Goal: Information Seeking & Learning: Learn about a topic

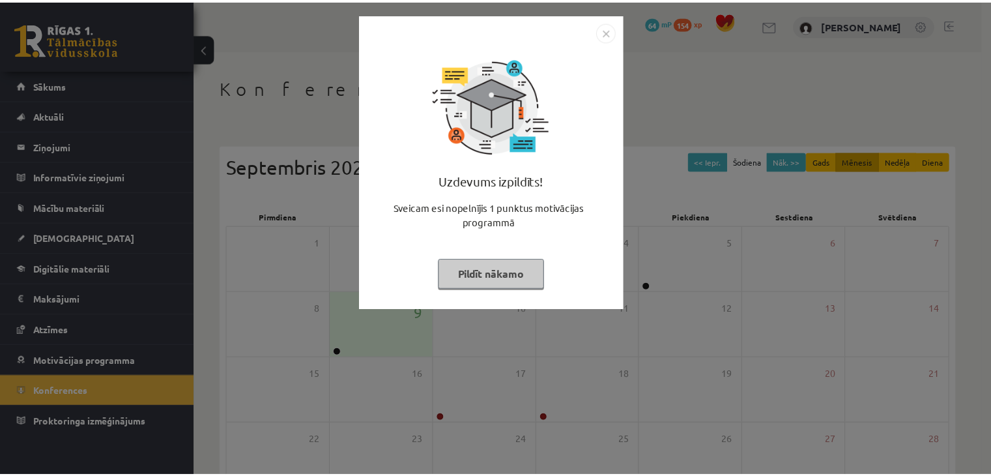
scroll to position [130, 0]
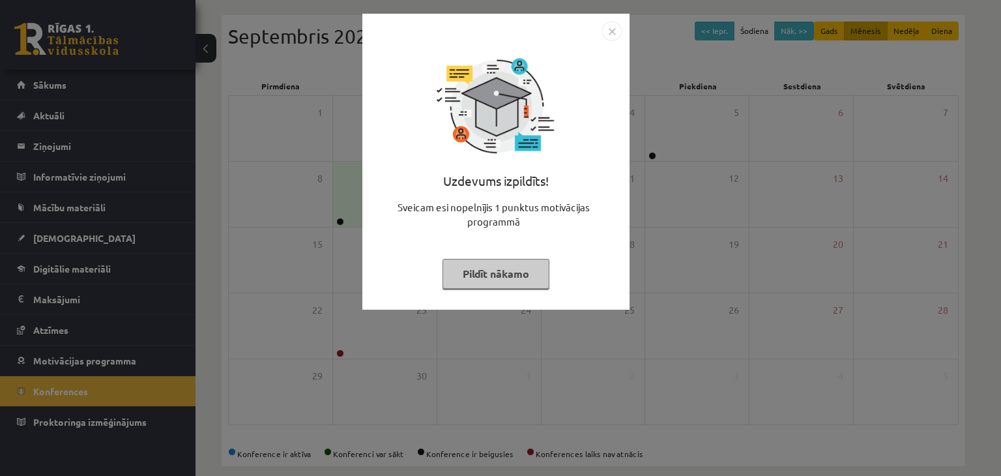
click at [616, 28] on img "Close" at bounding box center [612, 32] width 20 height 20
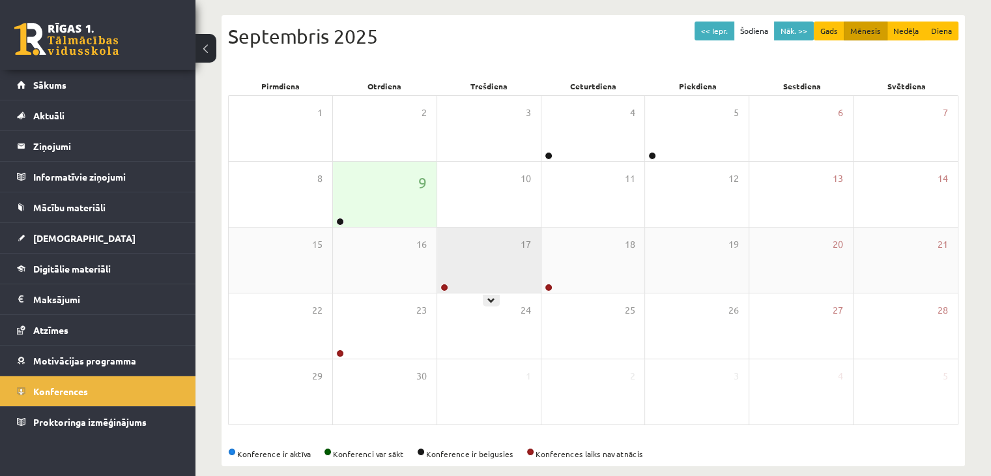
scroll to position [146, 0]
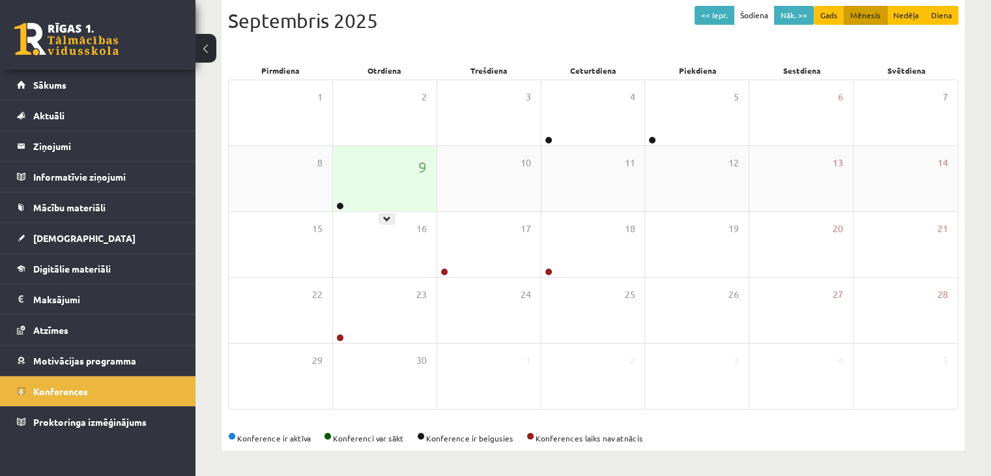
click at [386, 177] on div "9" at bounding box center [385, 178] width 104 height 65
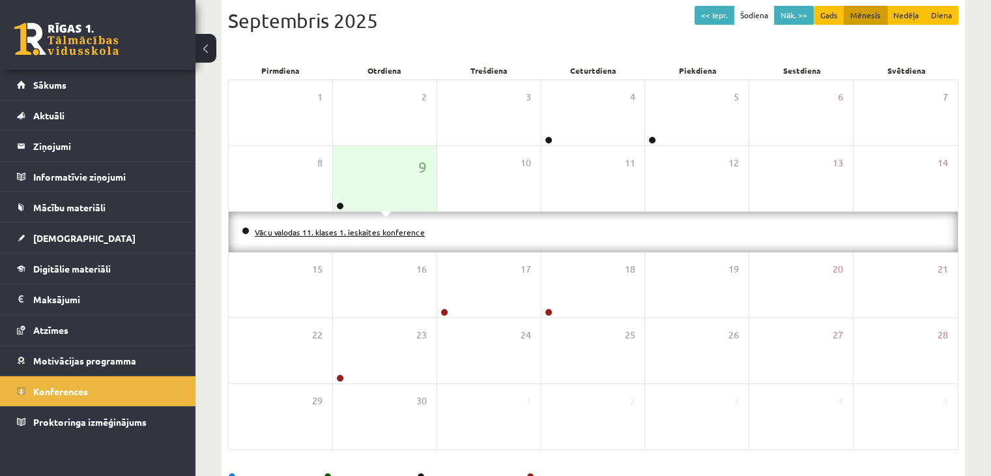
click at [415, 227] on link "Vācu valodas 11. klases 1. ieskaites konference" at bounding box center [340, 232] width 170 height 10
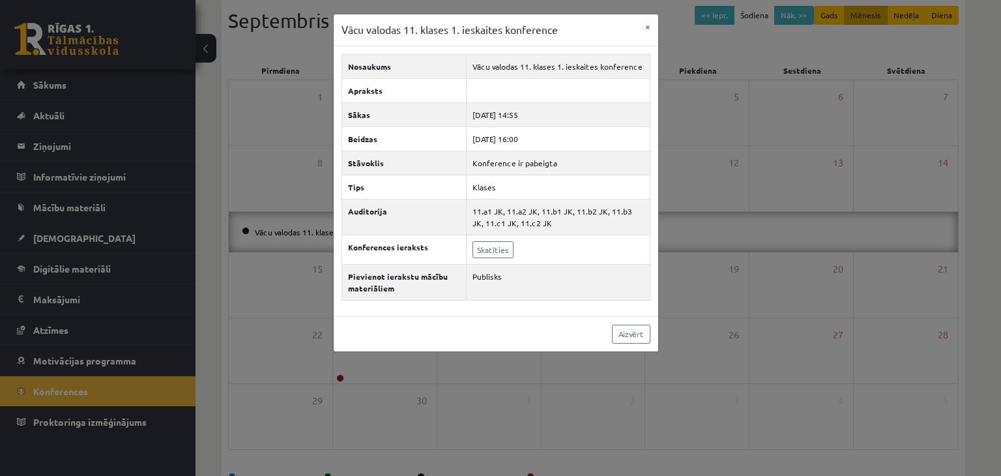
click at [709, 169] on div "Vācu valodas 11. klases 1. ieskaites konference × Nosaukums Vācu valodas 11. kl…" at bounding box center [500, 238] width 1001 height 476
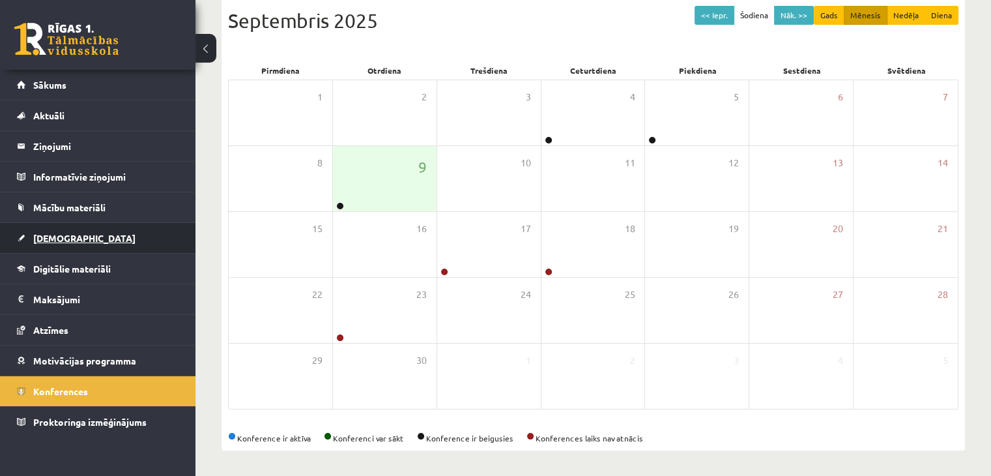
click at [49, 241] on span "[DEMOGRAPHIC_DATA]" at bounding box center [84, 238] width 102 height 12
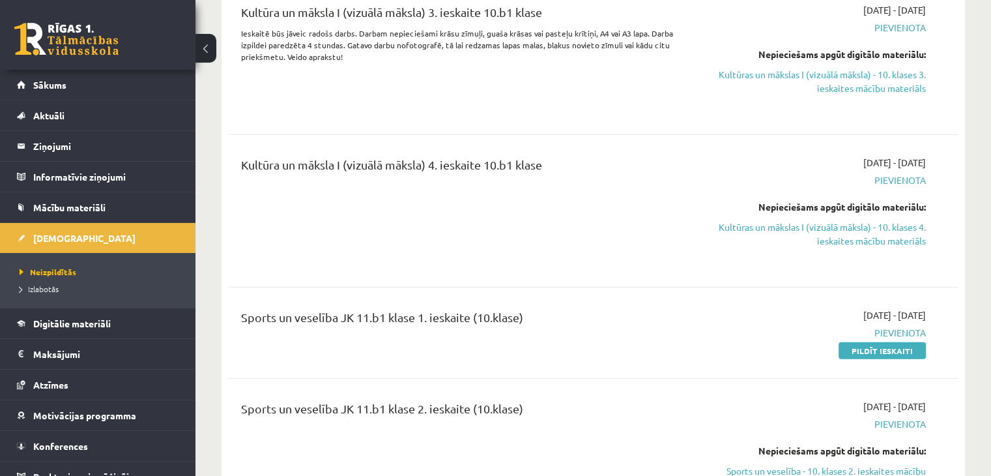
scroll to position [3536, 0]
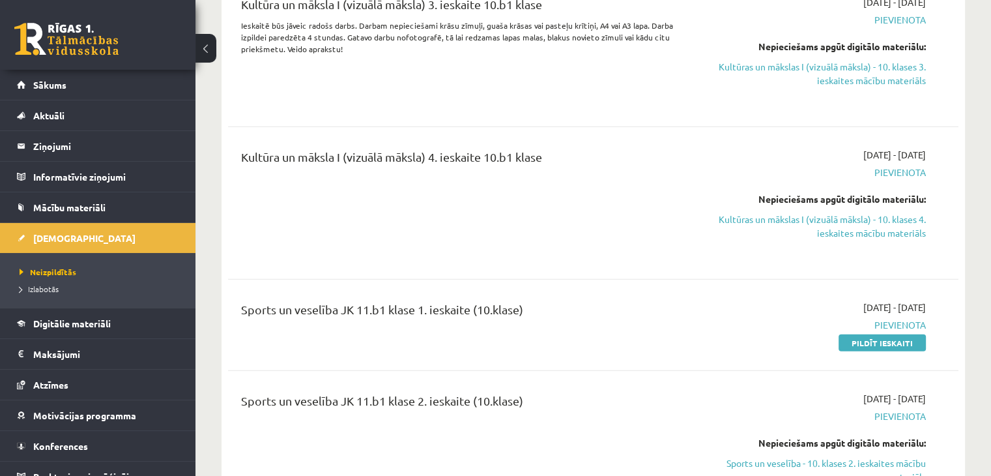
drag, startPoint x: 894, startPoint y: 261, endPoint x: 553, endPoint y: 78, distance: 387.9
click at [894, 334] on link "Pildīt ieskaiti" at bounding box center [882, 342] width 87 height 17
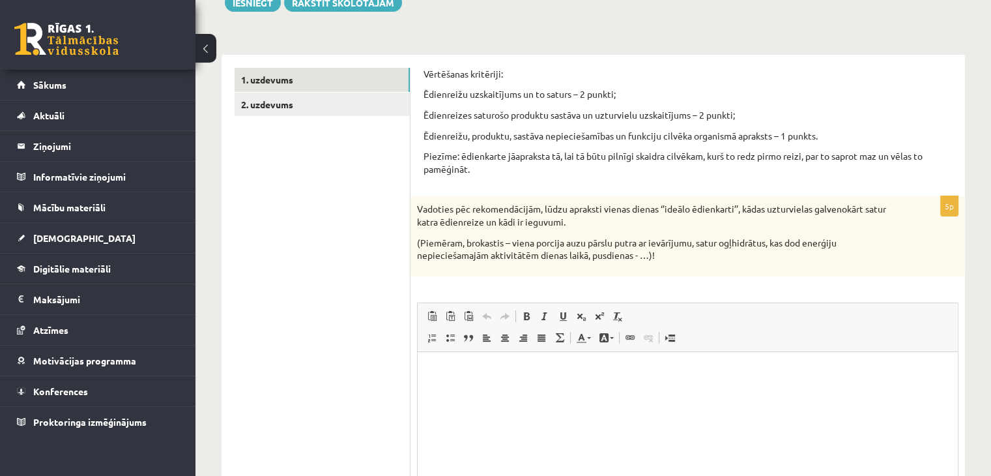
scroll to position [196, 0]
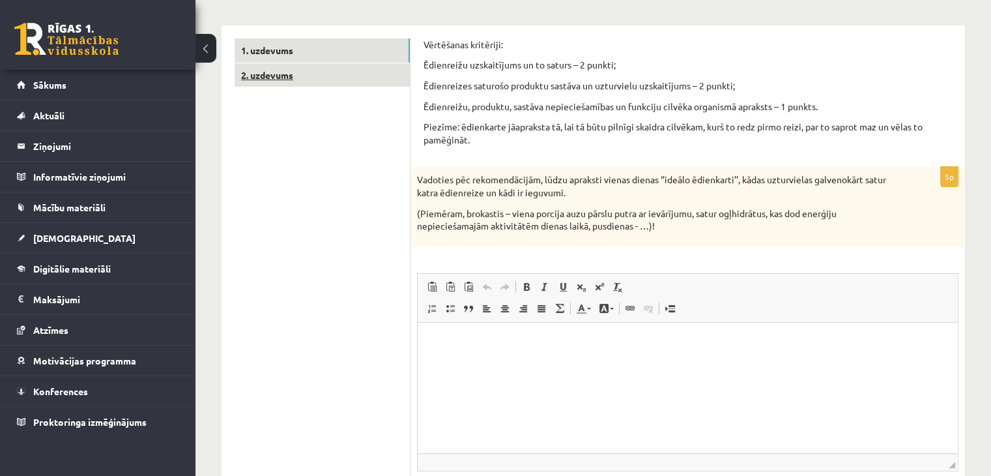
click at [278, 76] on link "2. uzdevums" at bounding box center [322, 75] width 175 height 24
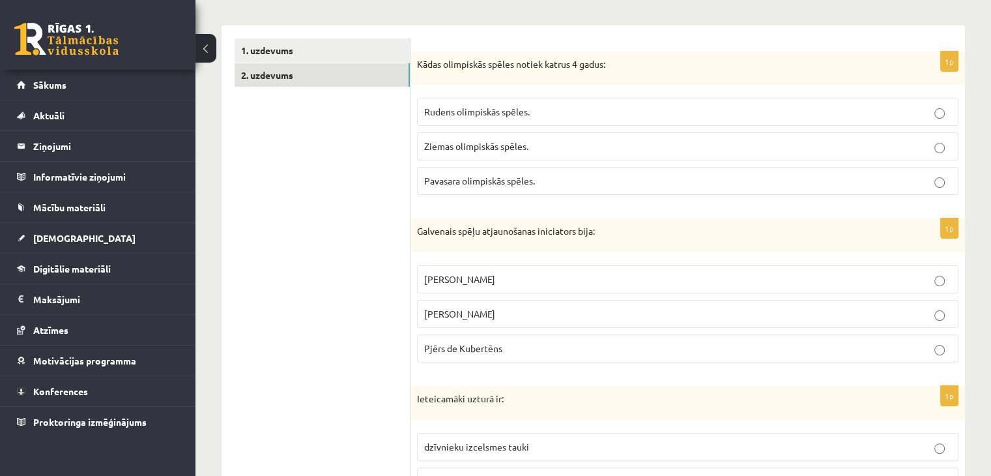
click at [506, 147] on span "Ziemas olimpiskās spēles." at bounding box center [476, 146] width 104 height 12
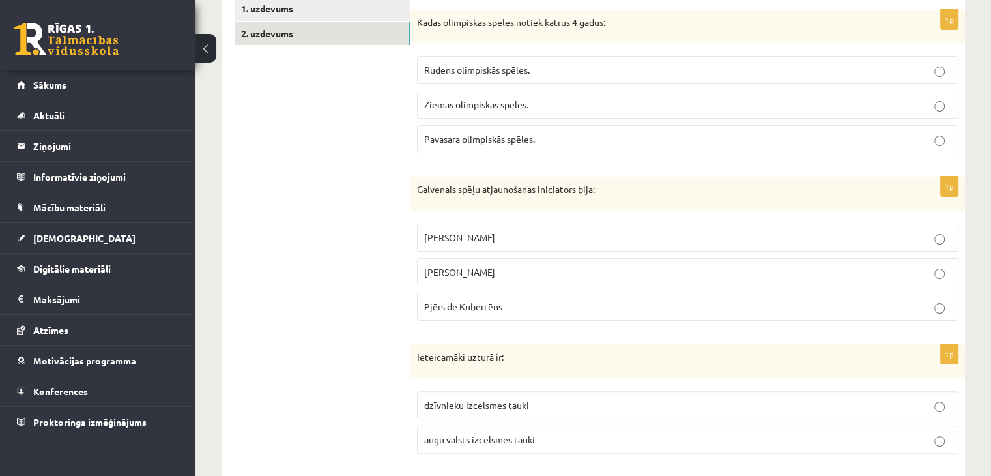
scroll to position [261, 0]
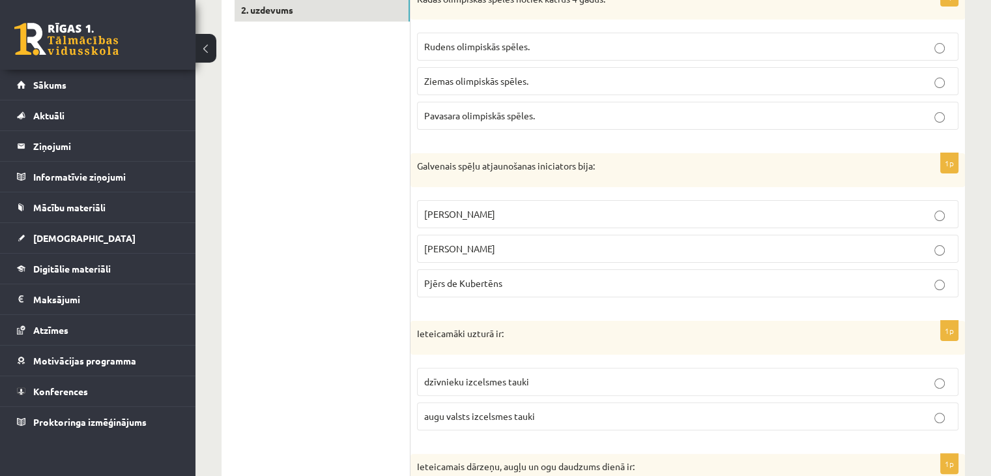
click at [568, 282] on p "Pjērs de Kubertēns" at bounding box center [687, 283] width 527 height 14
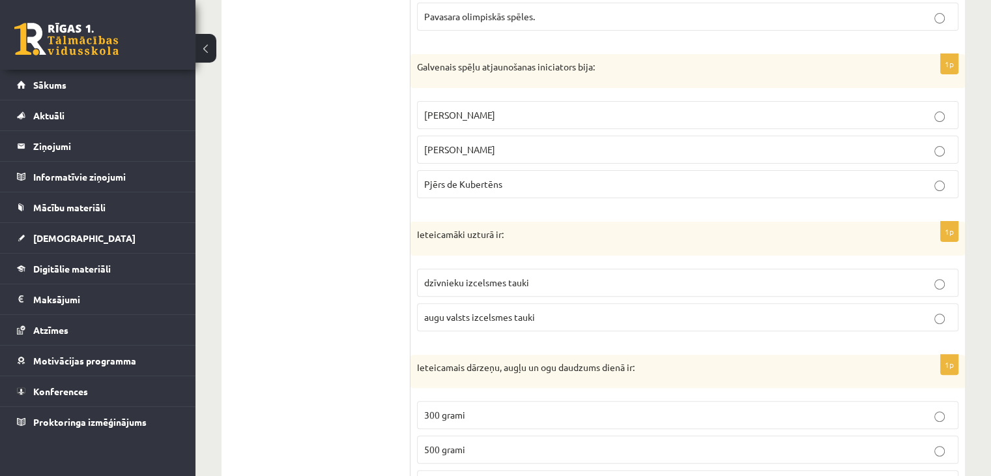
scroll to position [391, 0]
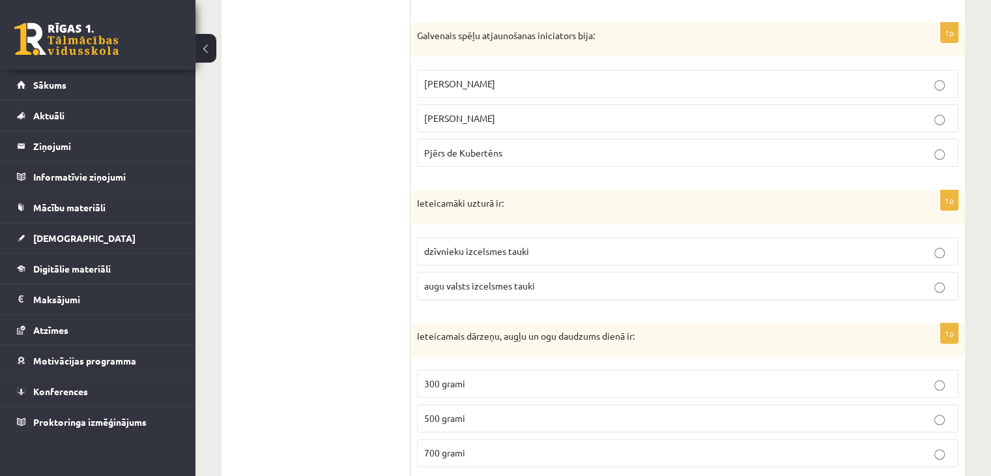
click at [545, 282] on p "augu valsts izcelsmes tauki" at bounding box center [687, 286] width 527 height 14
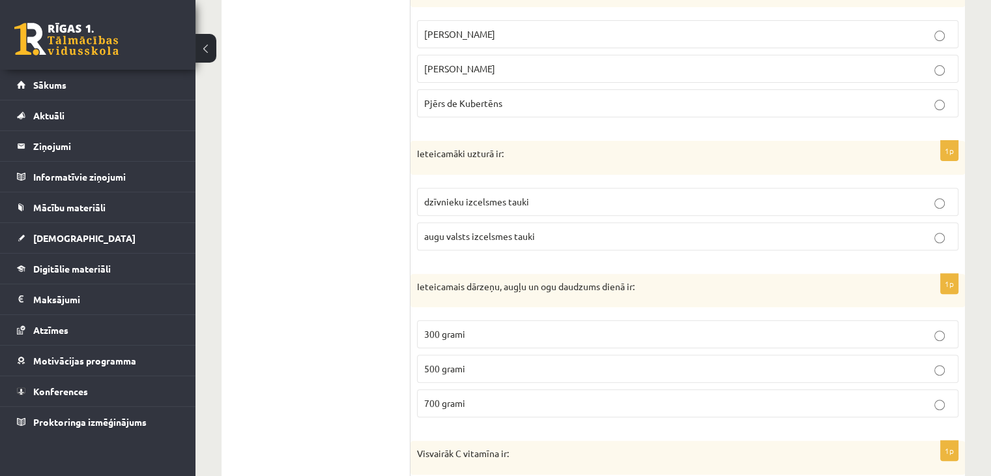
scroll to position [521, 0]
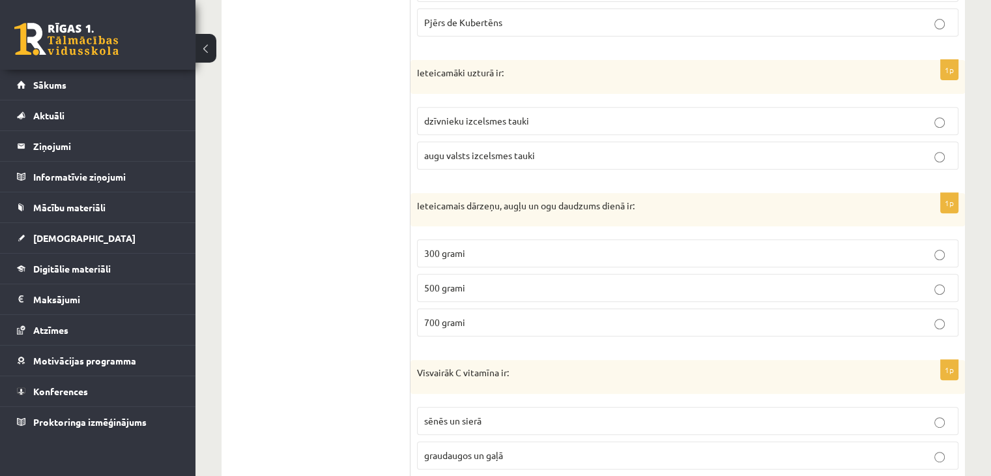
click at [485, 287] on p "500 grami" at bounding box center [687, 288] width 527 height 14
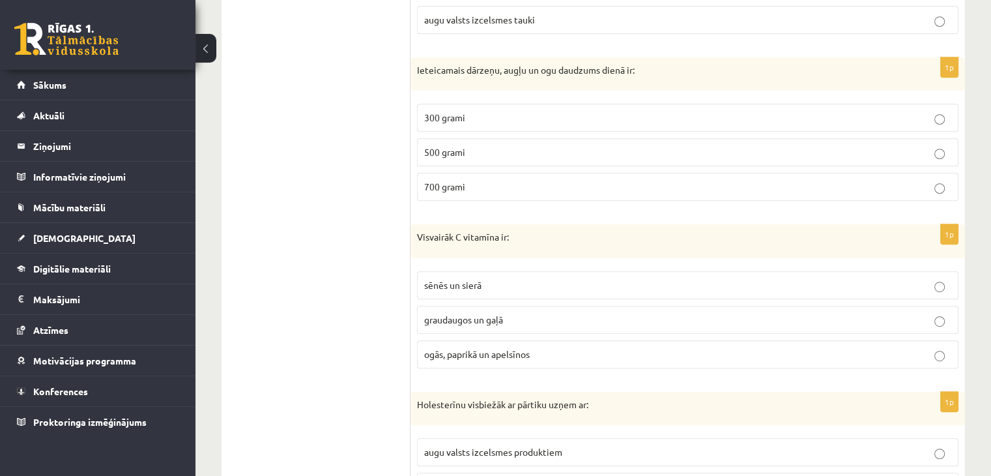
scroll to position [717, 0]
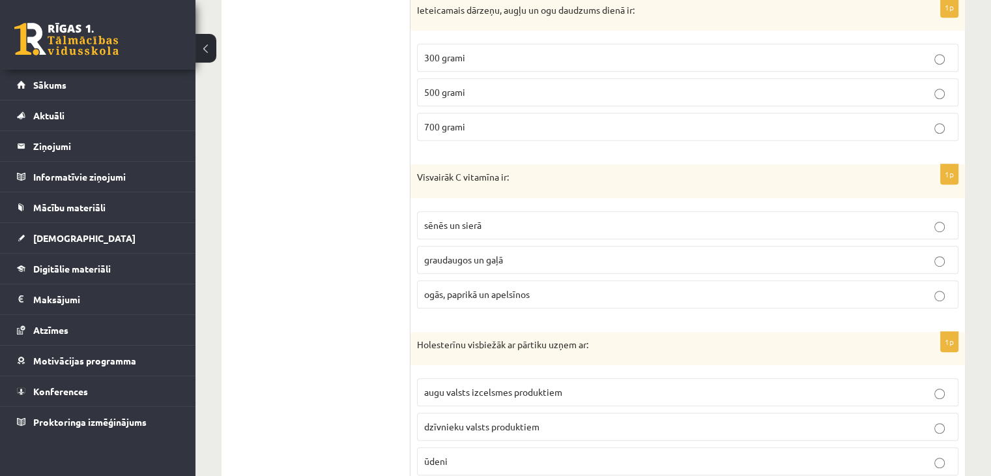
click at [501, 293] on span "ogās, paprikā un apelsīnos" at bounding box center [477, 294] width 106 height 12
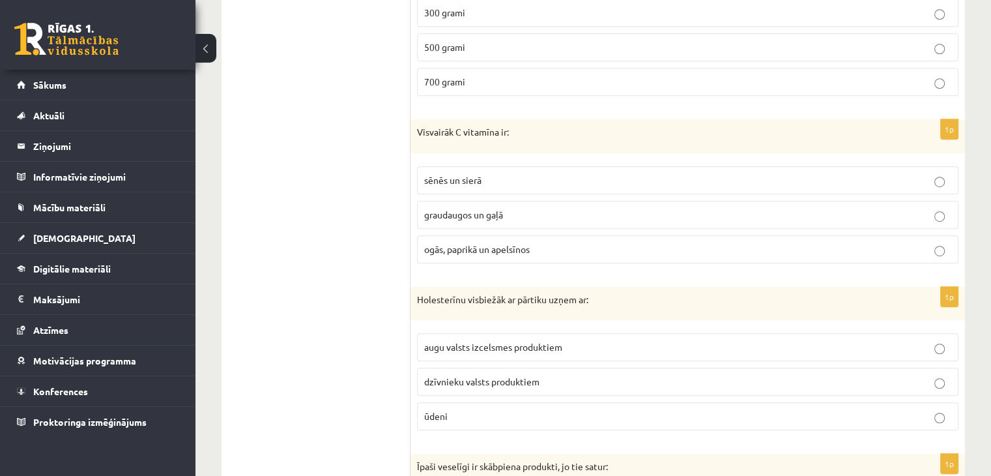
scroll to position [847, 0]
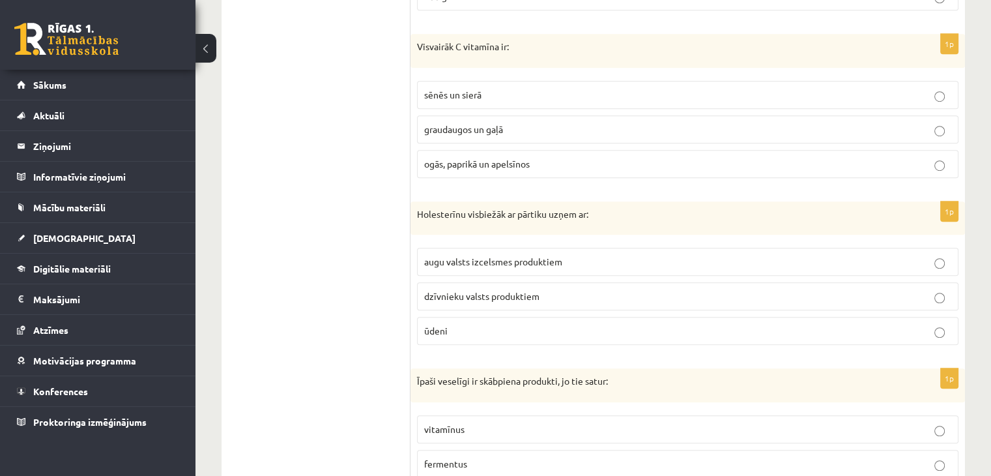
click at [553, 259] on span "augu valsts izcelsmes produktiem" at bounding box center [493, 262] width 138 height 12
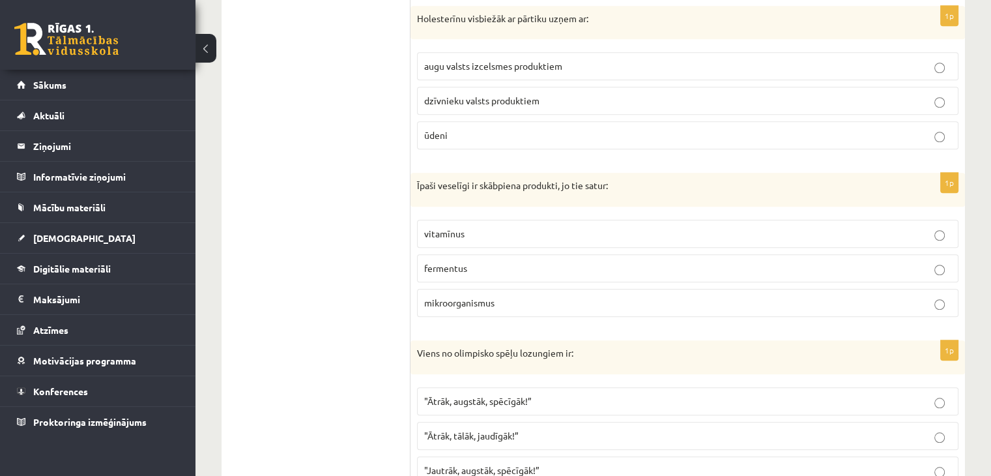
scroll to position [1108, 0]
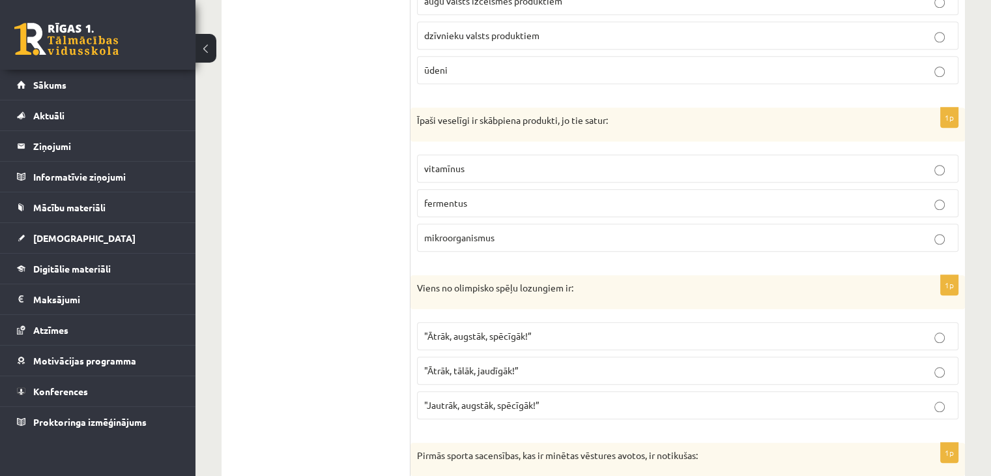
click at [481, 201] on p "fermentus" at bounding box center [687, 203] width 527 height 14
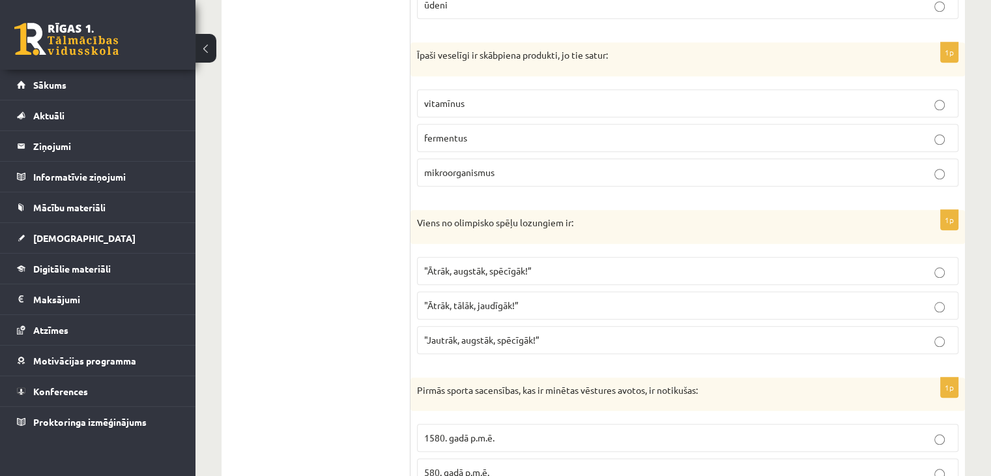
scroll to position [1238, 0]
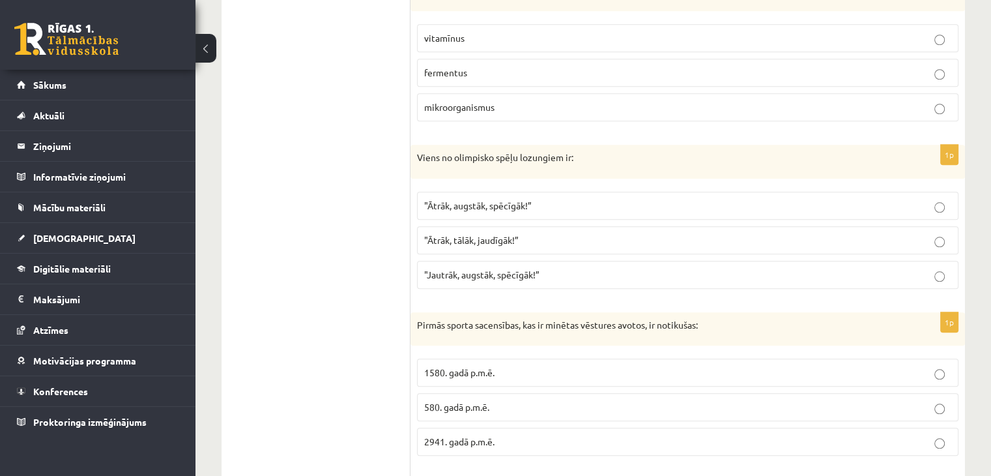
click at [529, 207] on p ""Ātrāk, augstāk, spēcīgāk!”" at bounding box center [687, 206] width 527 height 14
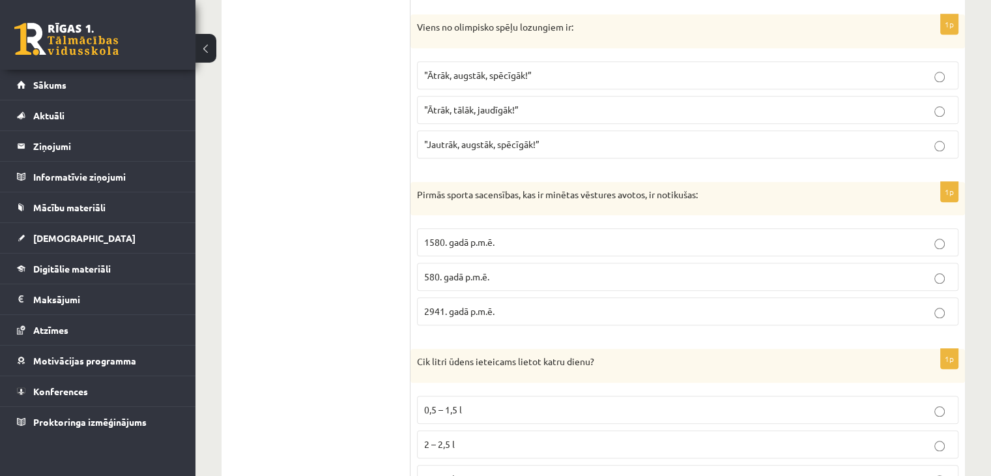
scroll to position [1429, 0]
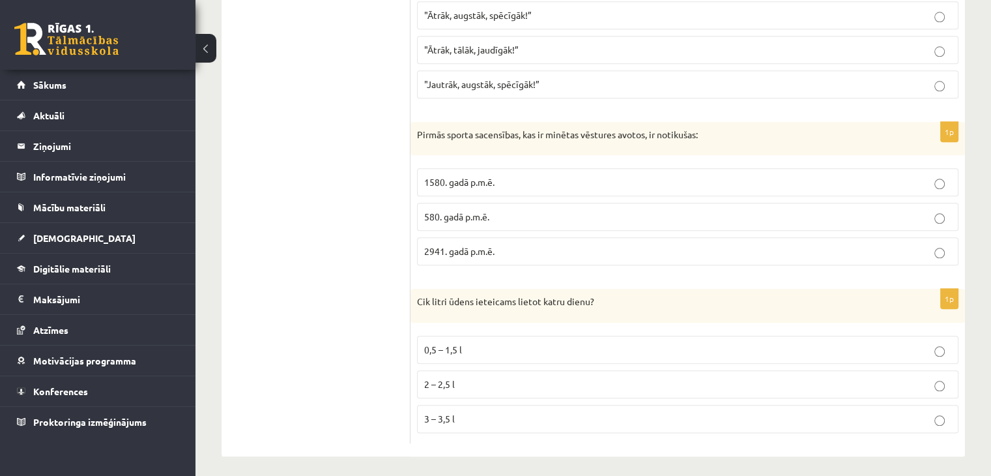
click at [475, 377] on p "2 – 2,5 l" at bounding box center [687, 384] width 527 height 14
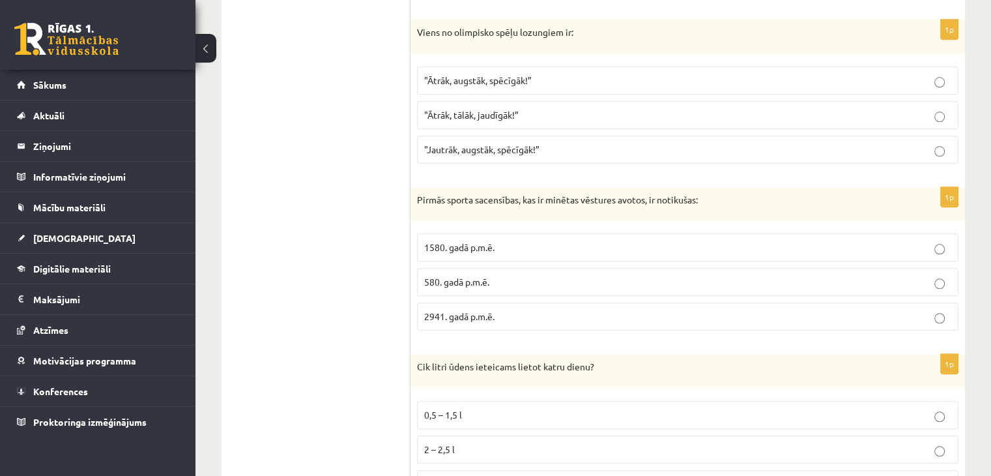
scroll to position [1364, 0]
click at [500, 242] on p "1580. gadā p.m.ē." at bounding box center [687, 248] width 527 height 14
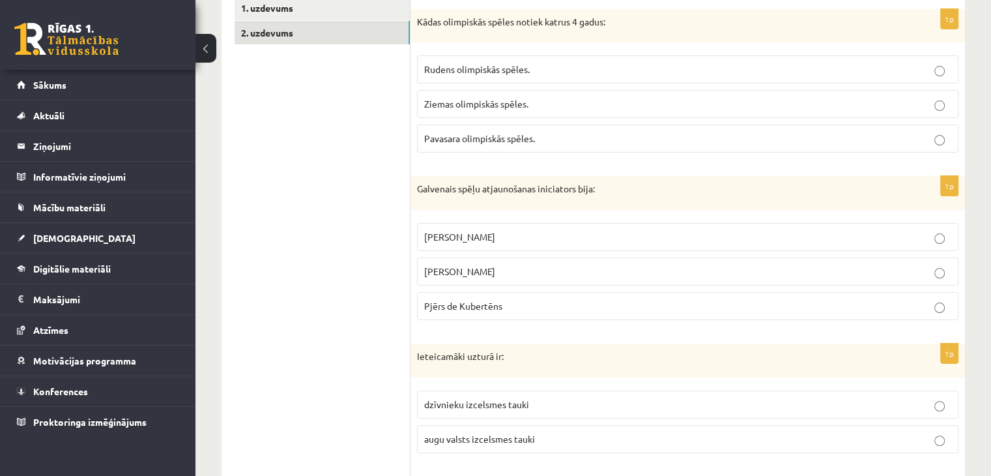
scroll to position [0, 0]
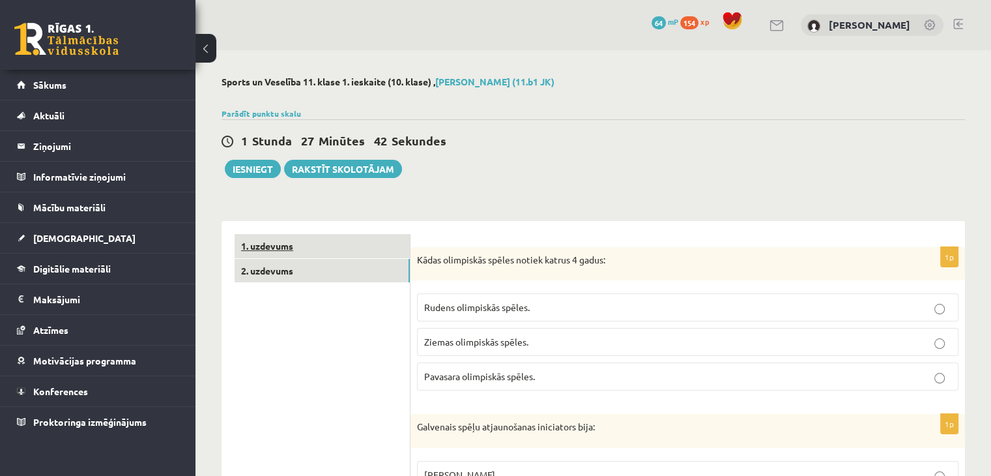
click at [267, 244] on link "1. uzdevums" at bounding box center [322, 246] width 175 height 24
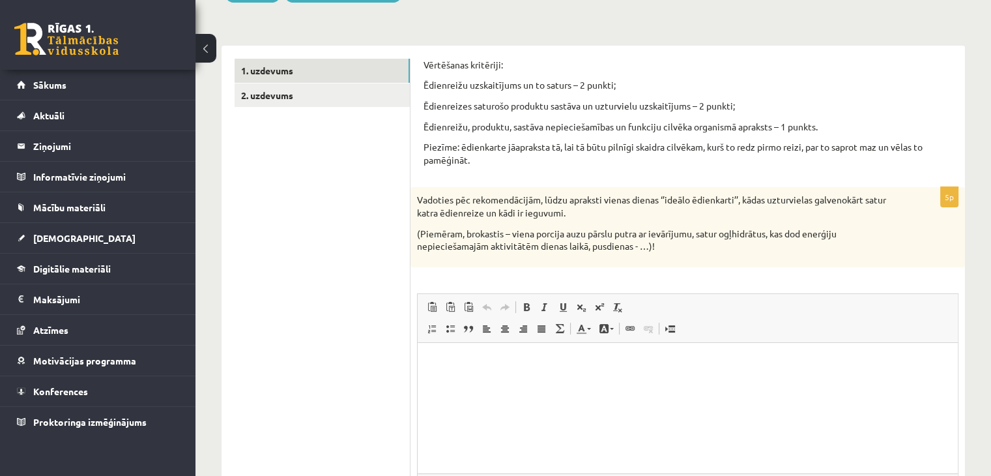
scroll to position [196, 0]
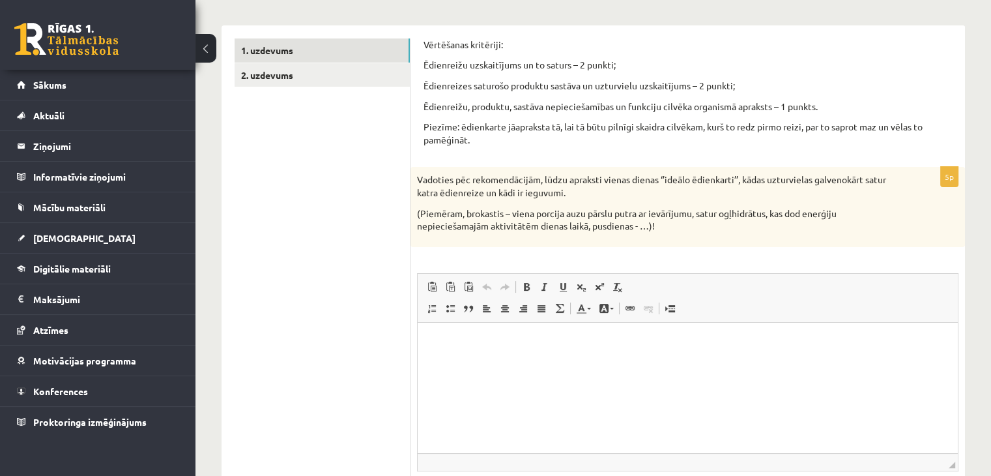
click at [520, 355] on html at bounding box center [688, 342] width 540 height 40
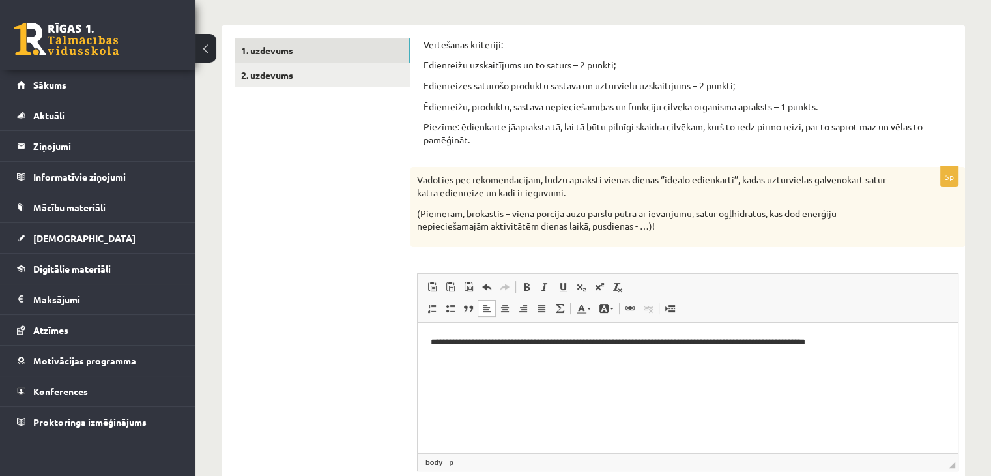
click at [597, 340] on p "**********" at bounding box center [688, 342] width 515 height 14
click at [853, 351] on html "**********" at bounding box center [688, 342] width 540 height 40
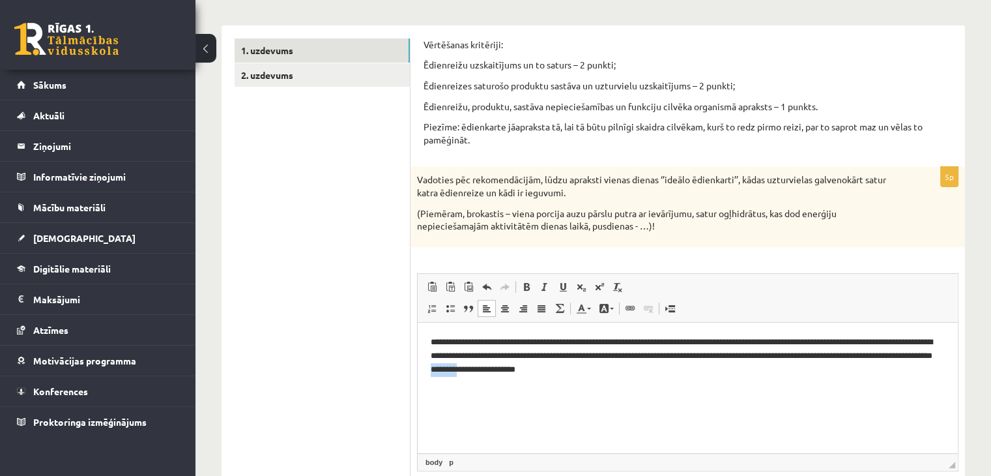
drag, startPoint x: 608, startPoint y: 370, endPoint x: 582, endPoint y: 375, distance: 26.6
click at [582, 375] on html "**********" at bounding box center [688, 355] width 540 height 66
click at [705, 368] on p "**********" at bounding box center [688, 355] width 515 height 40
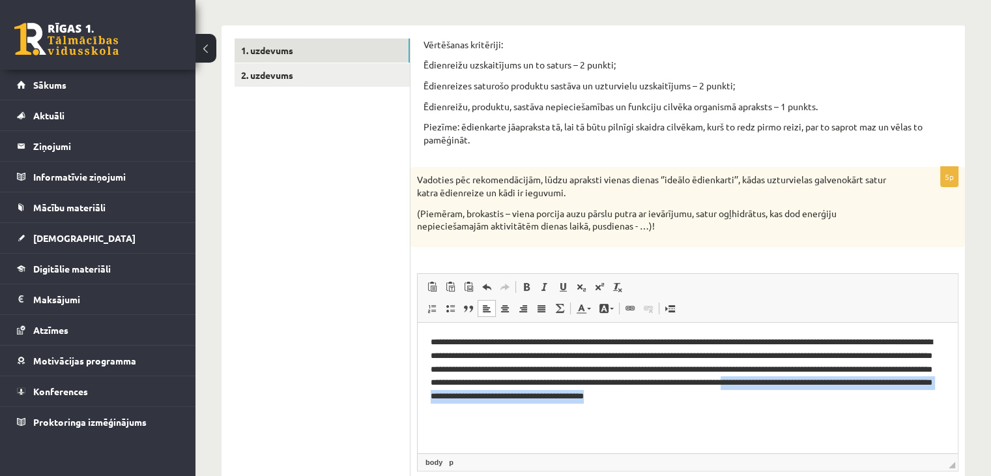
drag, startPoint x: 462, startPoint y: 395, endPoint x: 913, endPoint y: 403, distance: 451.1
click at [913, 405] on html "**********" at bounding box center [688, 369] width 540 height 94
copy p "**********"
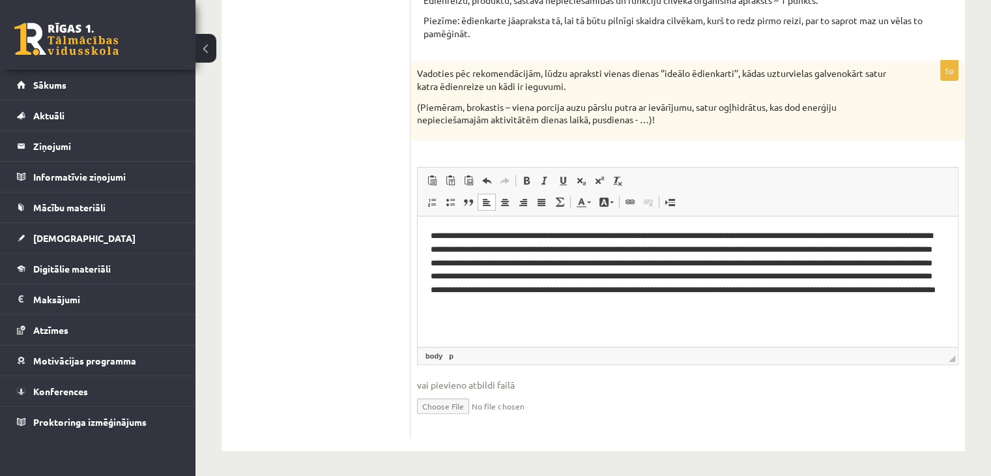
scroll to position [302, 0]
click at [657, 323] on html "**********" at bounding box center [688, 269] width 540 height 108
drag, startPoint x: 757, startPoint y: 247, endPoint x: 716, endPoint y: 250, distance: 40.5
click at [716, 250] on p "**********" at bounding box center [688, 268] width 515 height 81
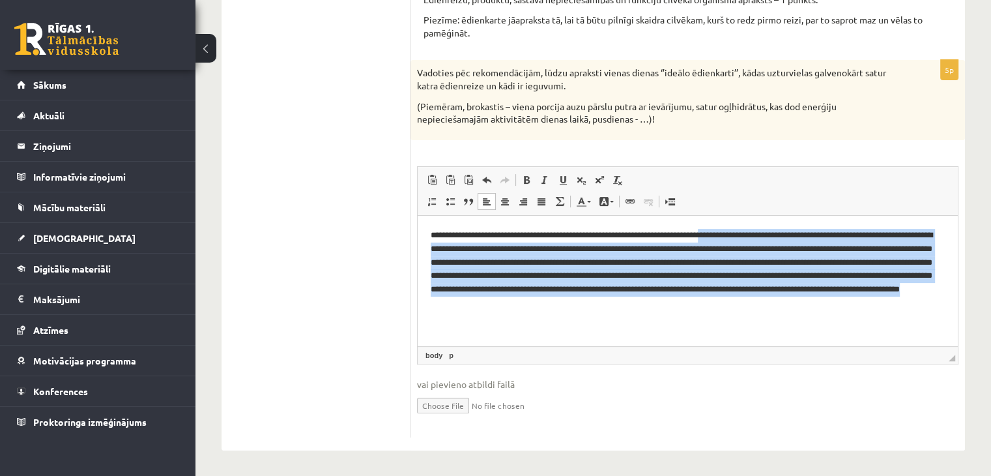
drag, startPoint x: 733, startPoint y: 235, endPoint x: 746, endPoint y: 311, distance: 77.4
click at [746, 311] on html "**********" at bounding box center [688, 269] width 540 height 108
copy p "**********"
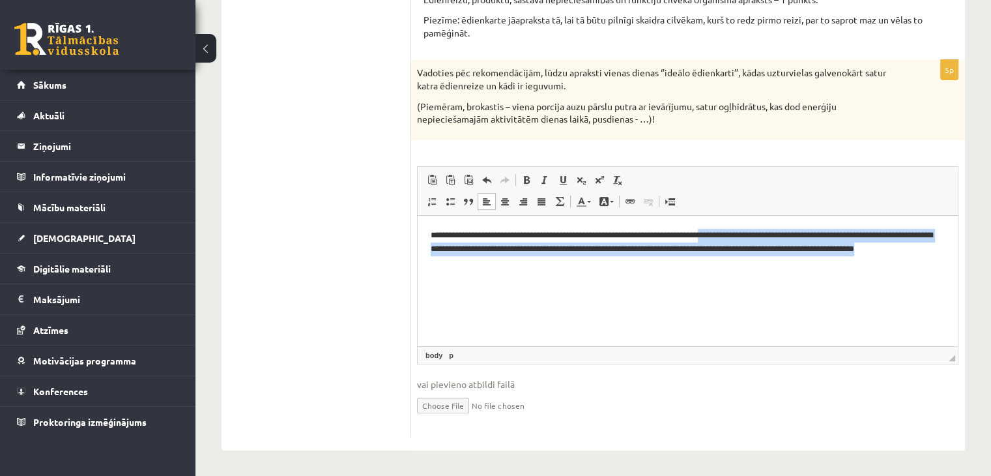
drag, startPoint x: 735, startPoint y: 234, endPoint x: 763, endPoint y: 269, distance: 45.4
click at [763, 269] on html "**********" at bounding box center [688, 248] width 540 height 66
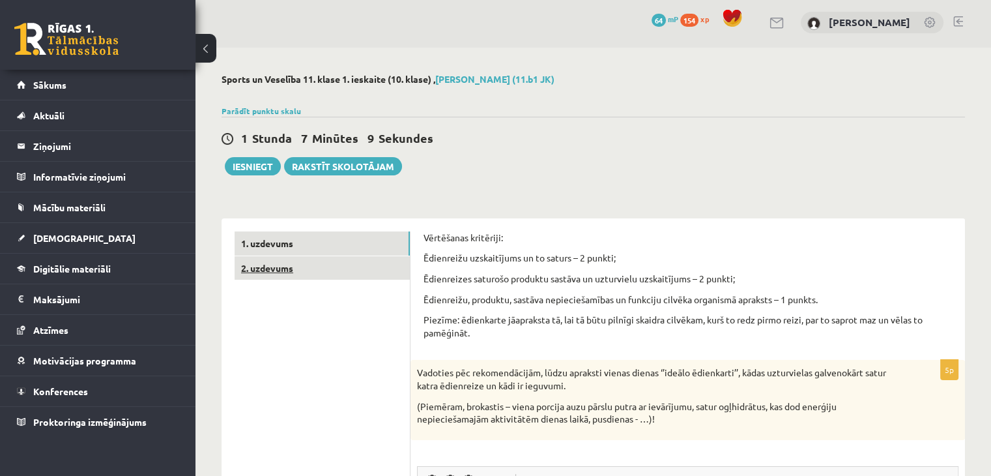
scroll to position [0, 0]
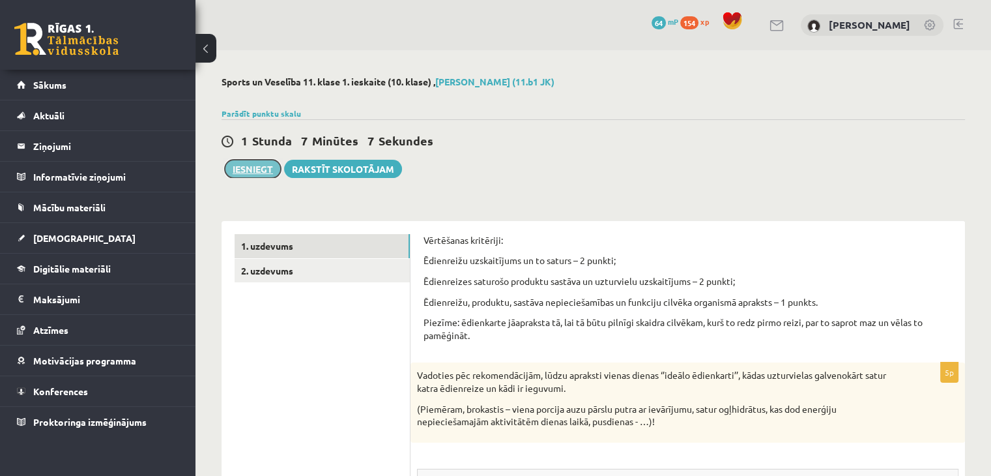
click at [256, 171] on button "Iesniegt" at bounding box center [253, 169] width 56 height 18
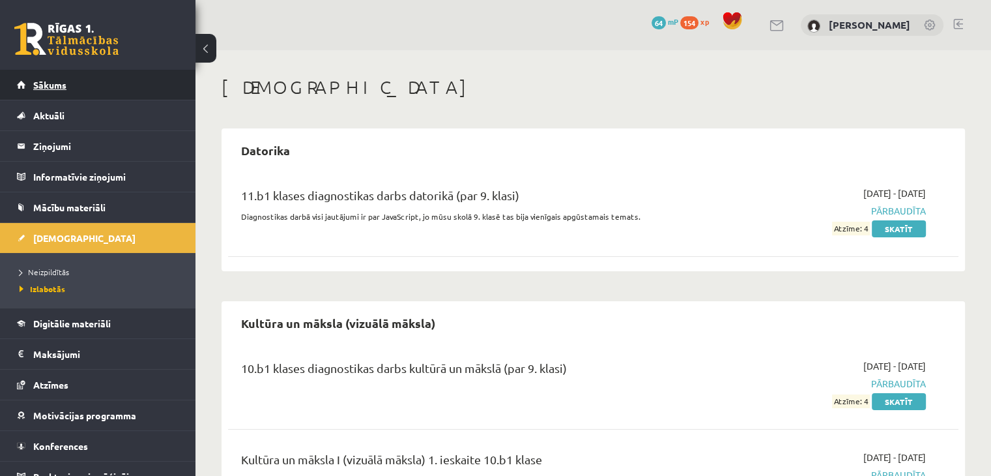
click at [44, 85] on span "Sākums" at bounding box center [49, 85] width 33 height 12
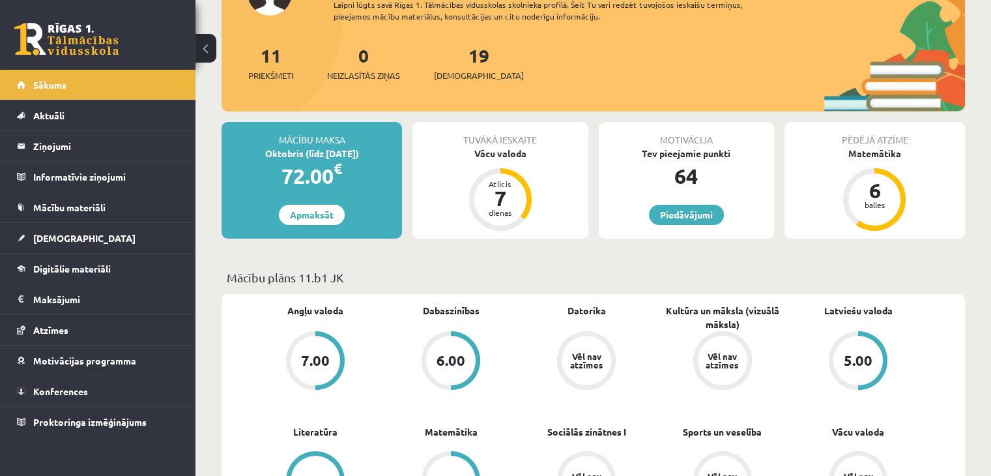
scroll to position [130, 0]
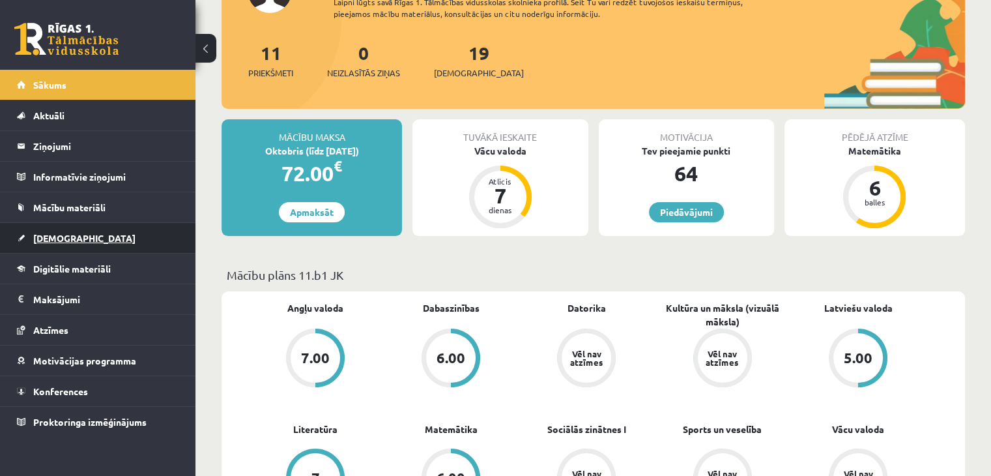
click at [50, 241] on span "[DEMOGRAPHIC_DATA]" at bounding box center [84, 238] width 102 height 12
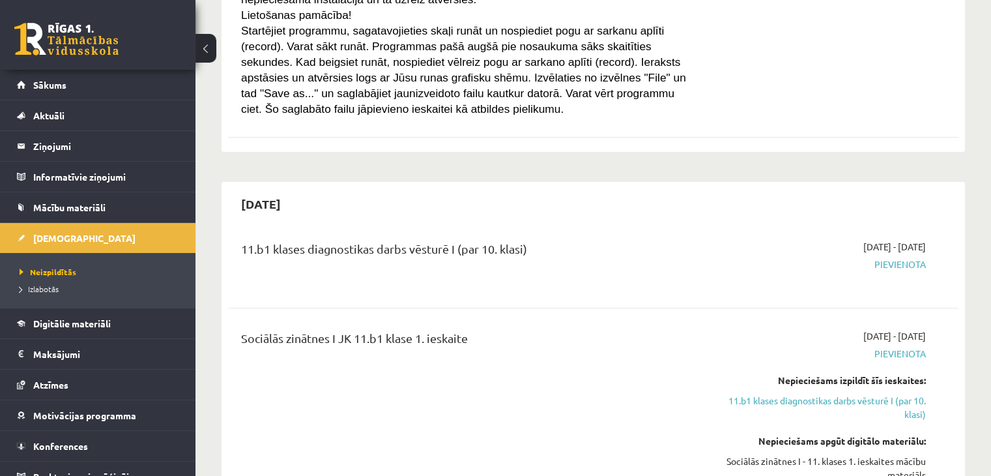
scroll to position [456, 0]
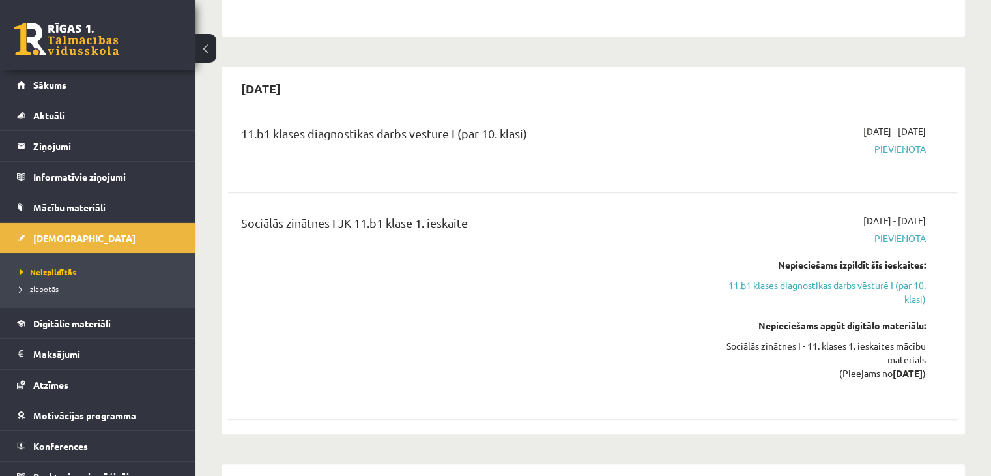
click at [48, 290] on span "Izlabotās" at bounding box center [39, 289] width 39 height 10
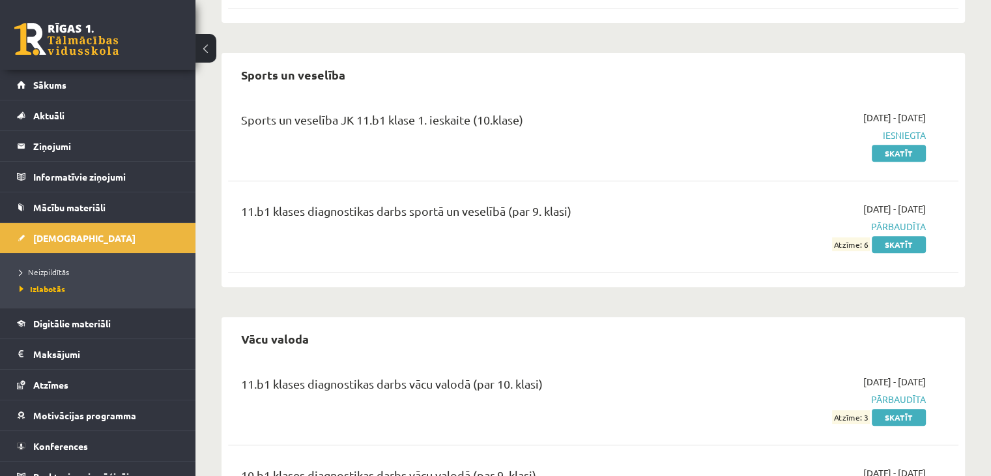
scroll to position [521, 0]
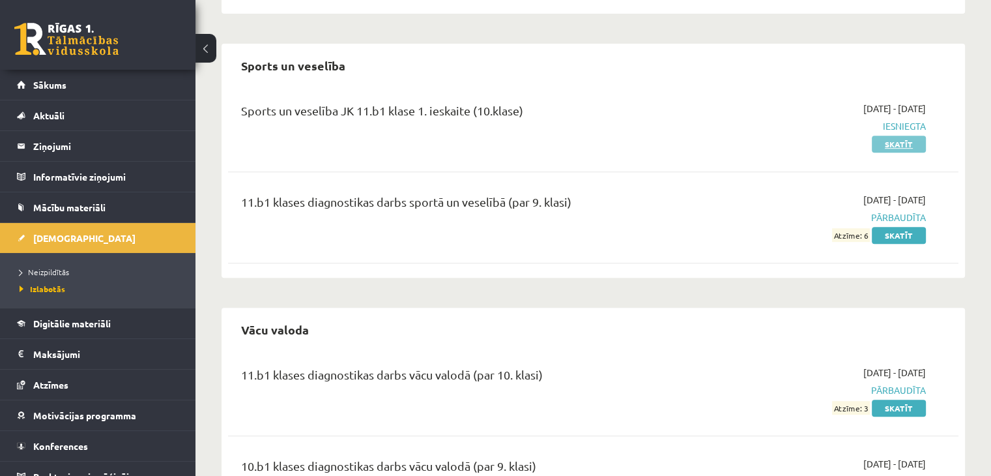
click at [900, 147] on link "Skatīt" at bounding box center [899, 144] width 54 height 17
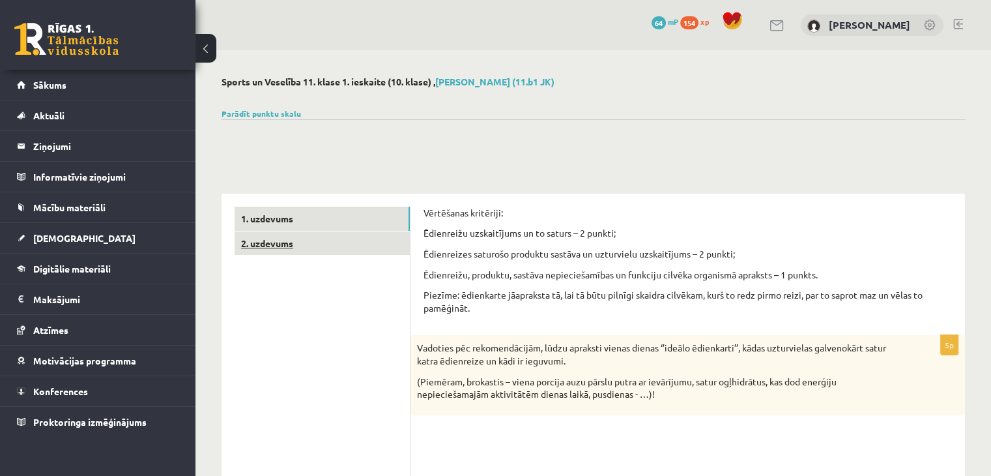
click at [279, 246] on link "2. uzdevums" at bounding box center [322, 243] width 175 height 24
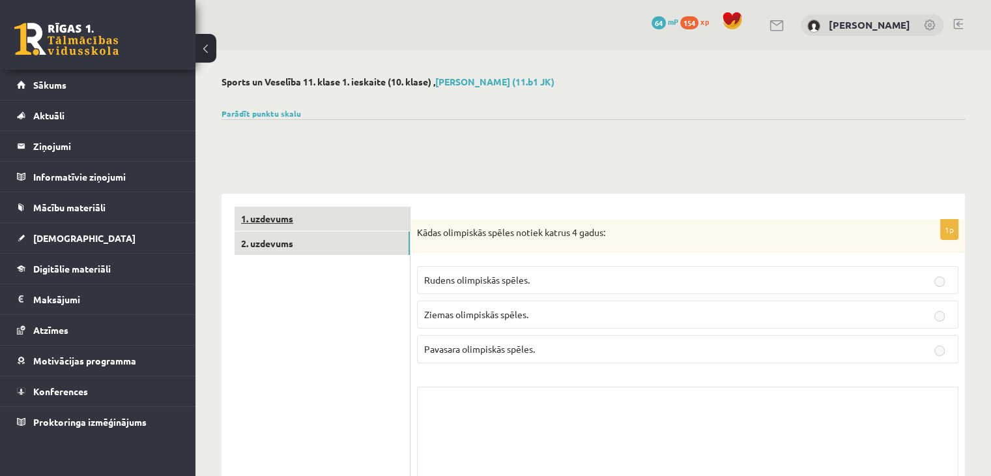
click at [306, 213] on link "1. uzdevums" at bounding box center [322, 219] width 175 height 24
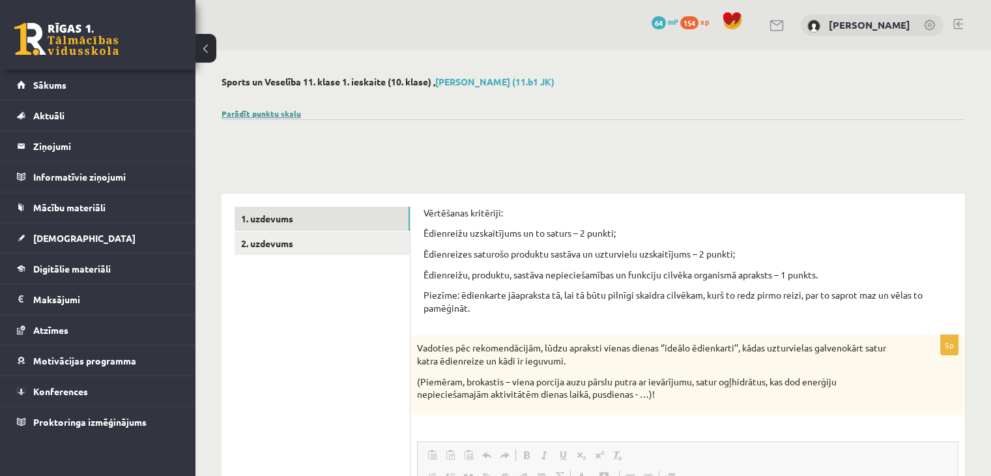
click at [287, 111] on link "Parādīt punktu skalu" at bounding box center [262, 113] width 80 height 10
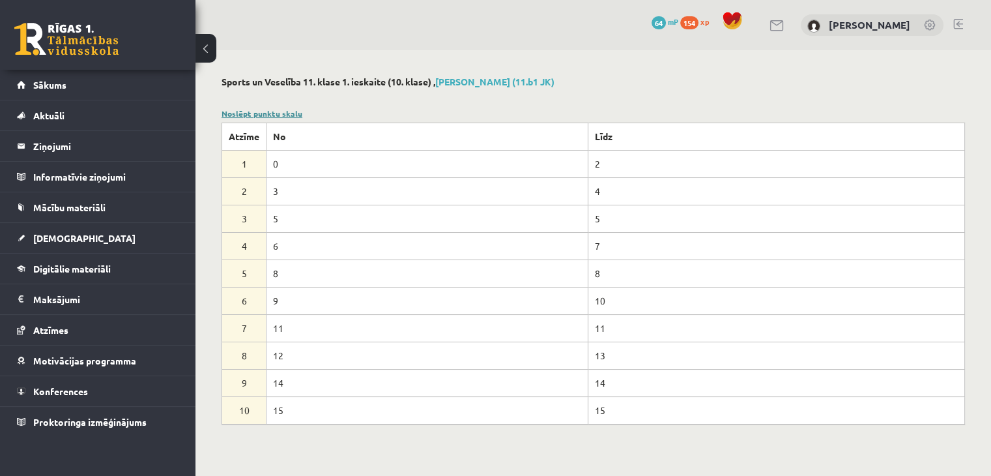
click at [276, 112] on link "Noslēpt punktu skalu" at bounding box center [262, 113] width 81 height 10
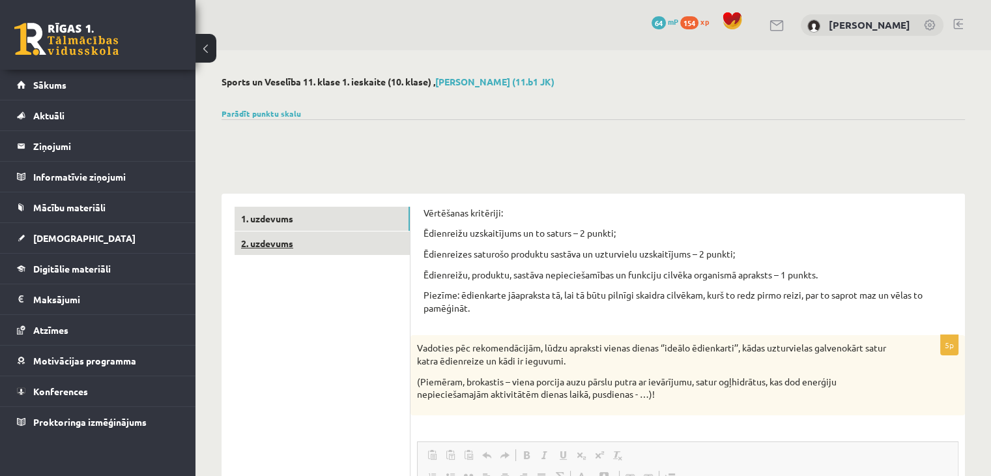
click at [313, 242] on link "2. uzdevums" at bounding box center [322, 243] width 175 height 24
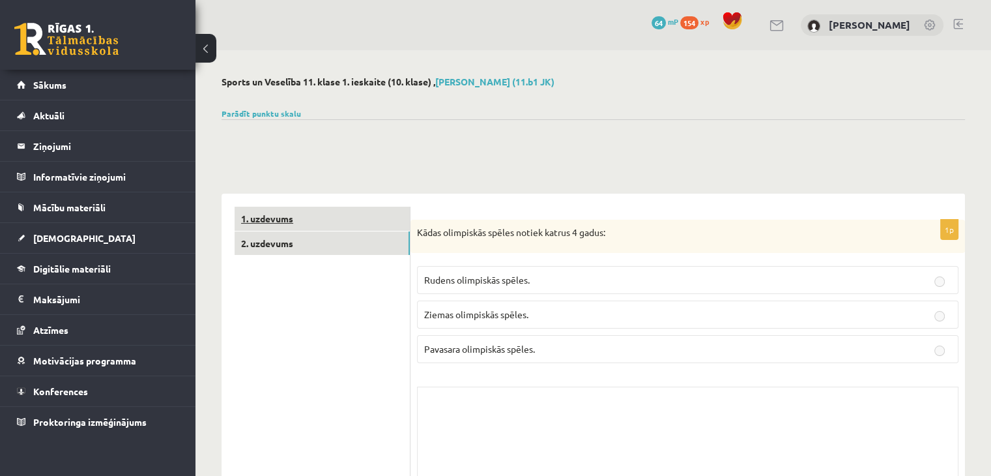
click at [265, 220] on link "1. uzdevums" at bounding box center [322, 219] width 175 height 24
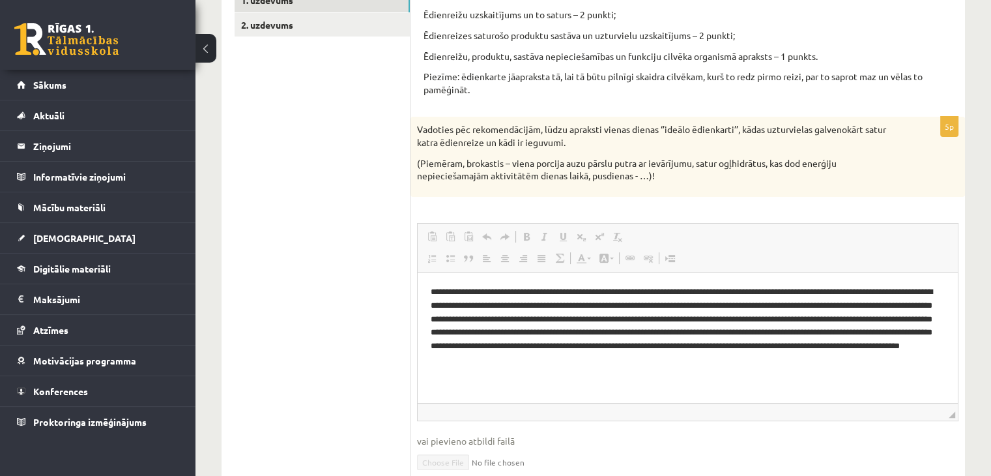
scroll to position [100, 0]
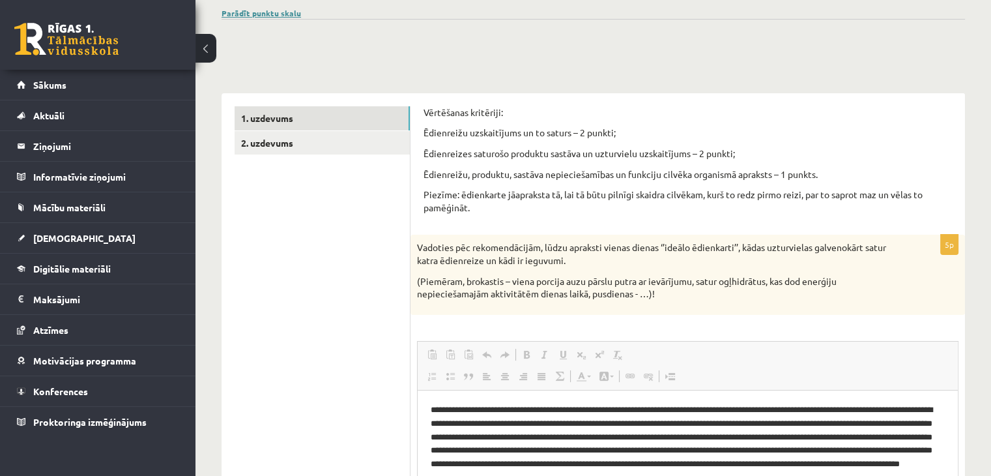
click at [275, 12] on link "Parādīt punktu skalu" at bounding box center [262, 13] width 80 height 10
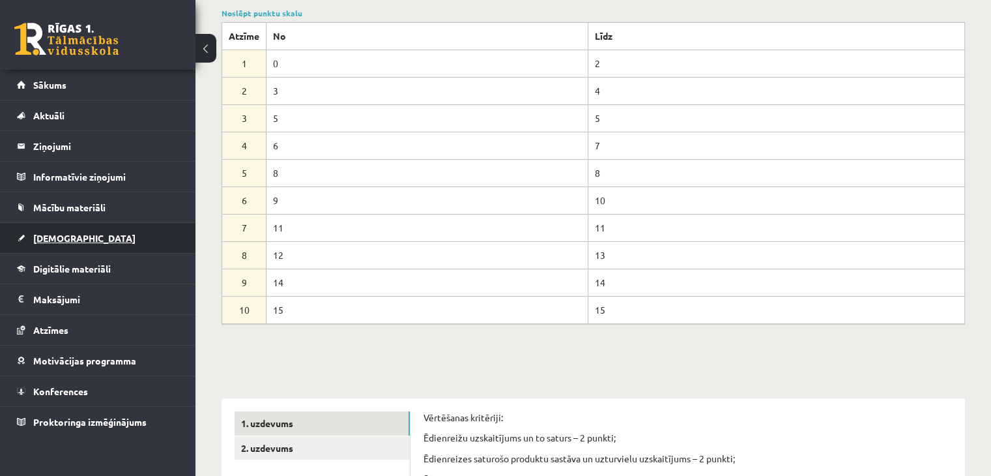
click at [50, 242] on link "[DEMOGRAPHIC_DATA]" at bounding box center [98, 238] width 162 height 30
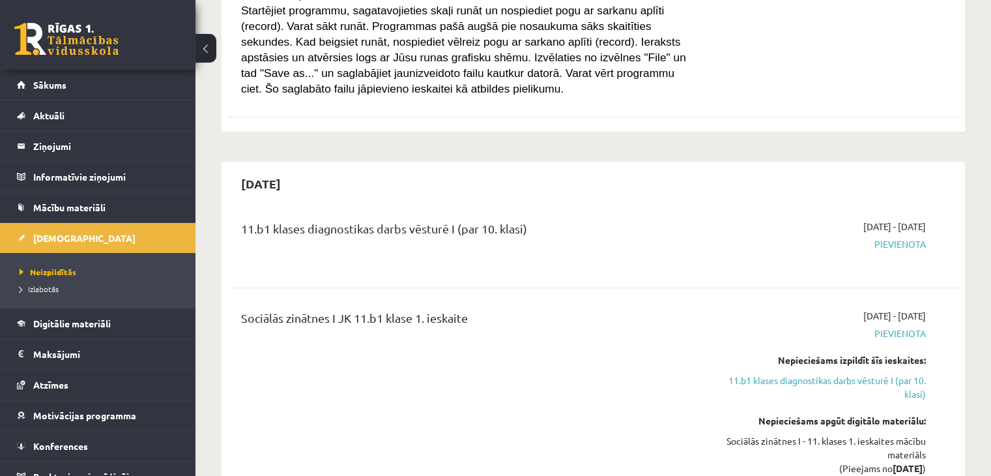
scroll to position [426, 0]
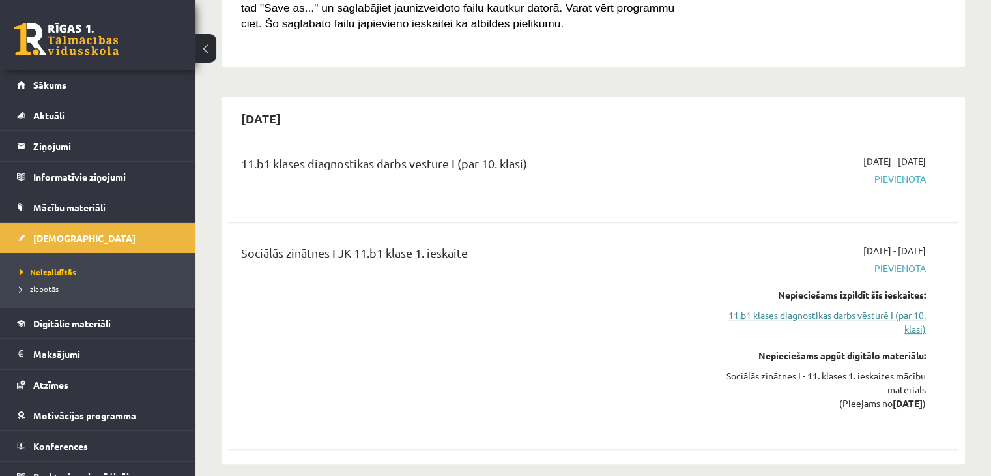
click at [768, 314] on link "11.b1 klases diagnostikas darbs vēsturē I (par 10. klasi)" at bounding box center [818, 321] width 215 height 27
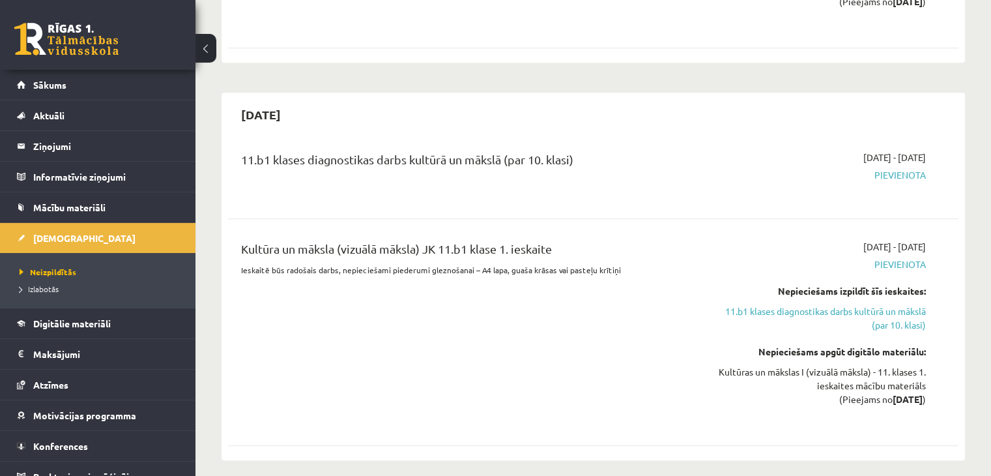
scroll to position [893, 0]
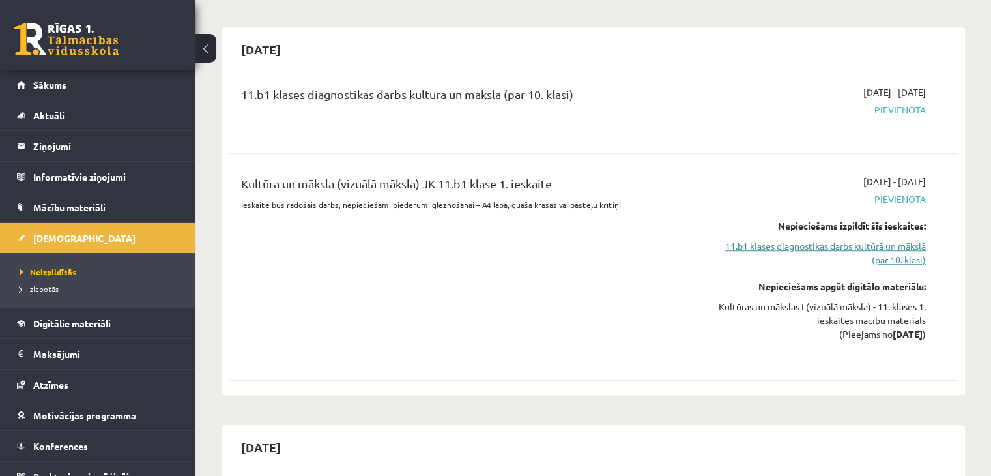
click at [845, 249] on link "11.b1 klases diagnostikas darbs kultūrā un mākslā (par 10. klasi)" at bounding box center [818, 252] width 215 height 27
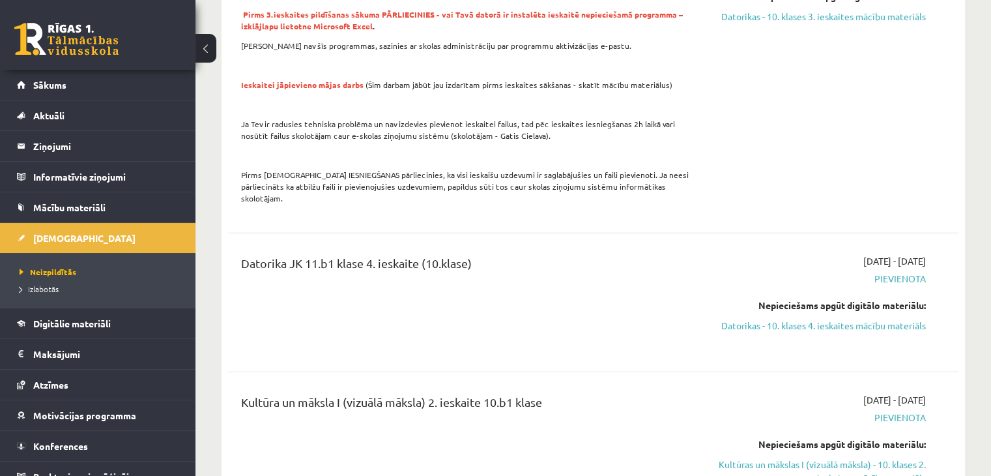
scroll to position [3116, 0]
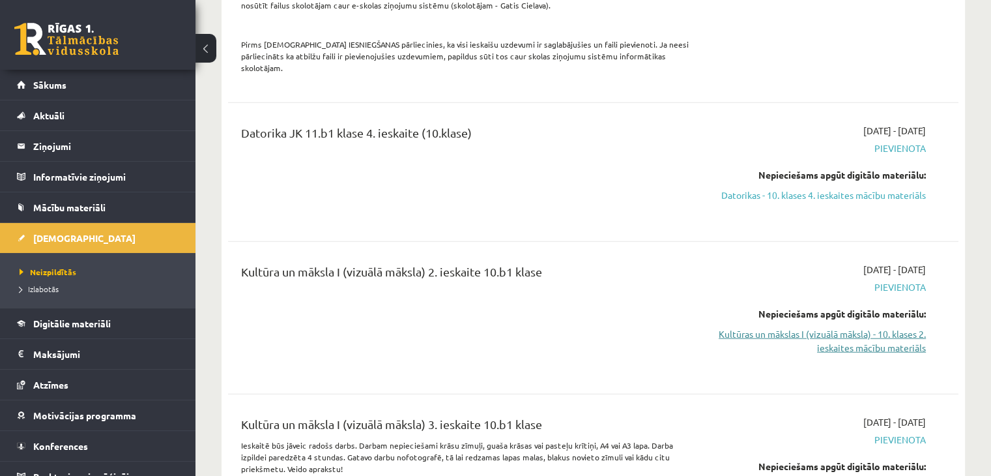
click at [844, 327] on link "Kultūras un mākslas I (vizuālā māksla) - 10. klases 2. ieskaites mācību materiā…" at bounding box center [818, 340] width 215 height 27
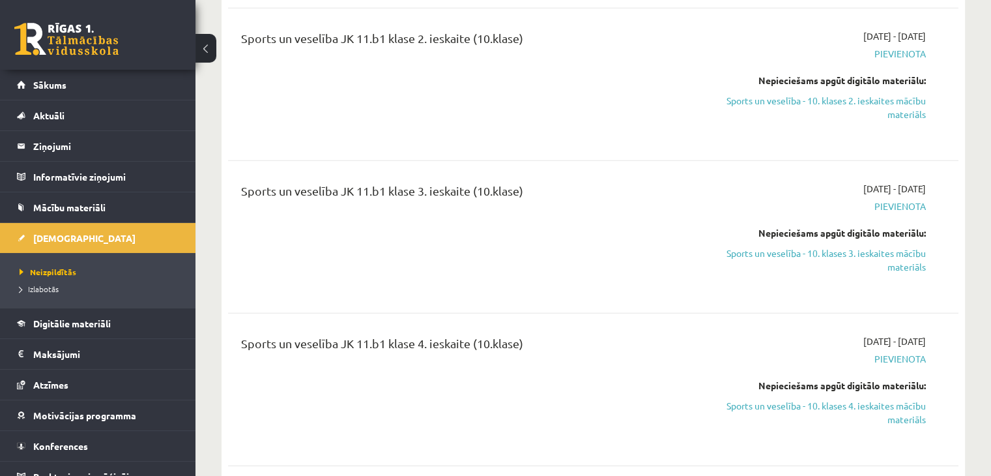
scroll to position [4159, 0]
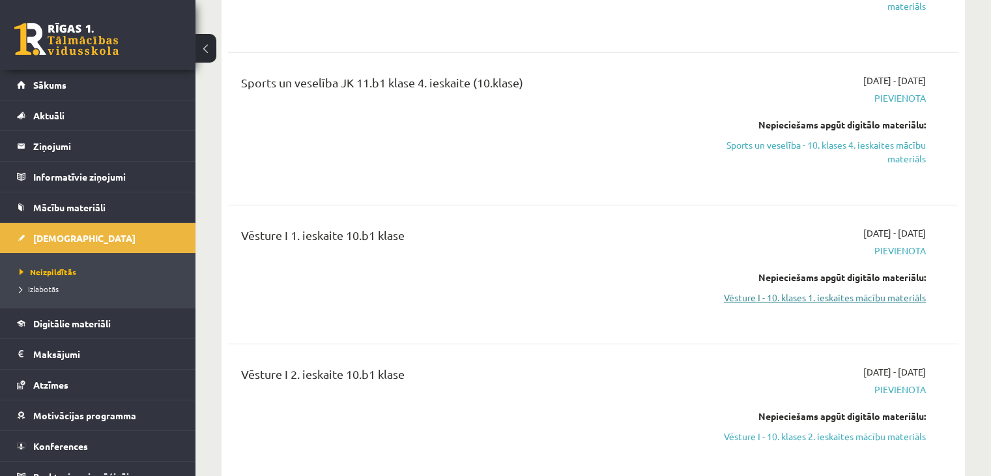
click at [772, 291] on link "Vēsture I - 10. klases 1. ieskaites mācību materiāls" at bounding box center [818, 298] width 215 height 14
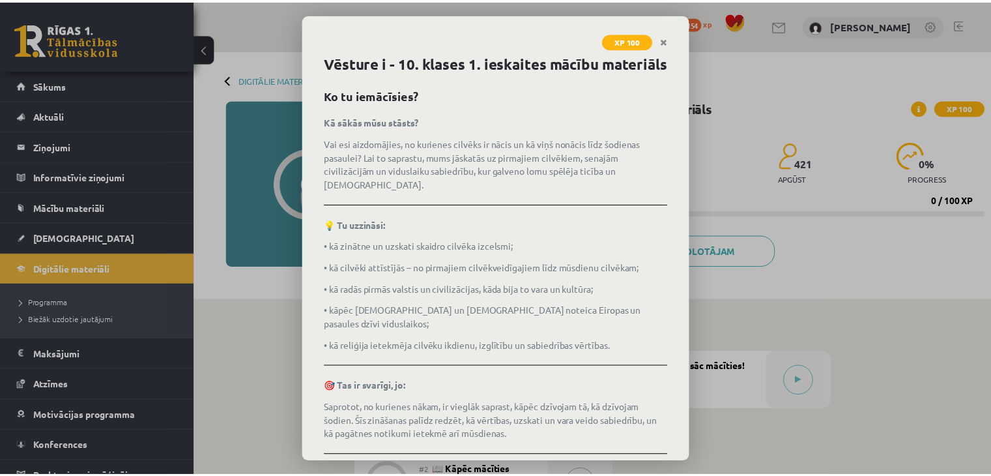
scroll to position [183, 0]
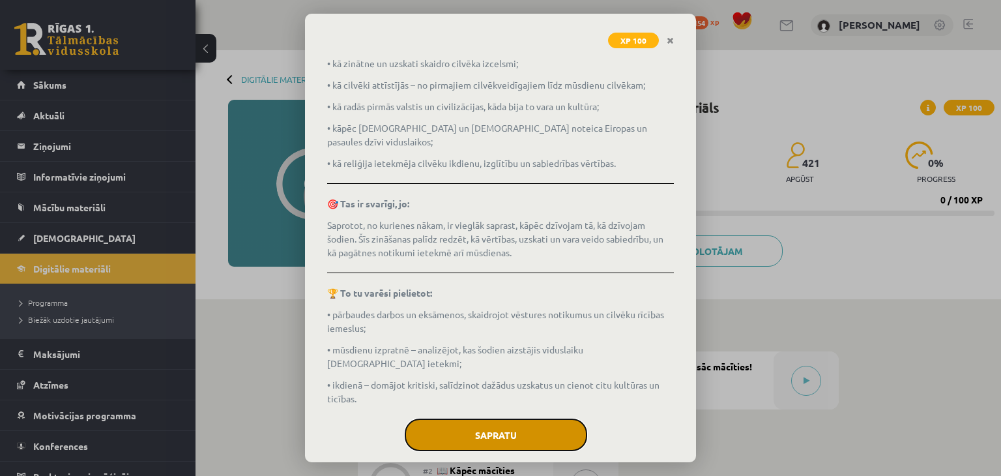
click at [483, 418] on button "Sapratu" at bounding box center [496, 434] width 183 height 33
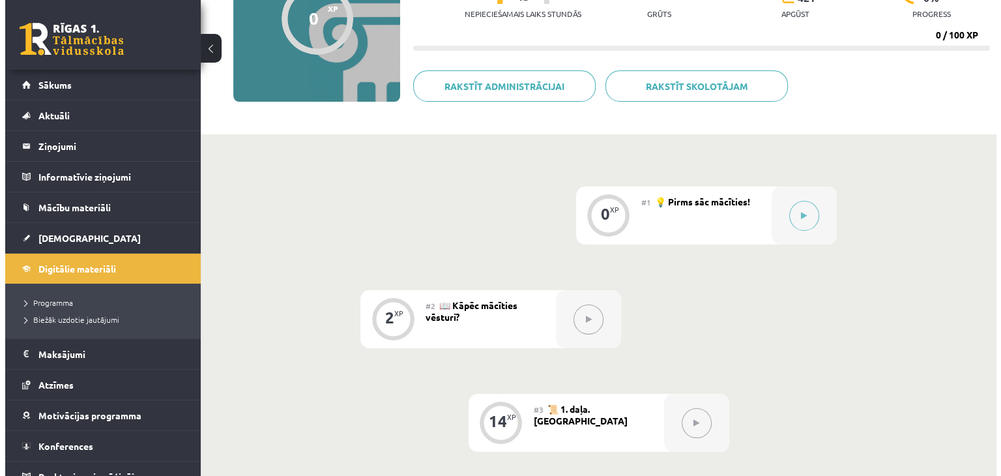
scroll to position [196, 0]
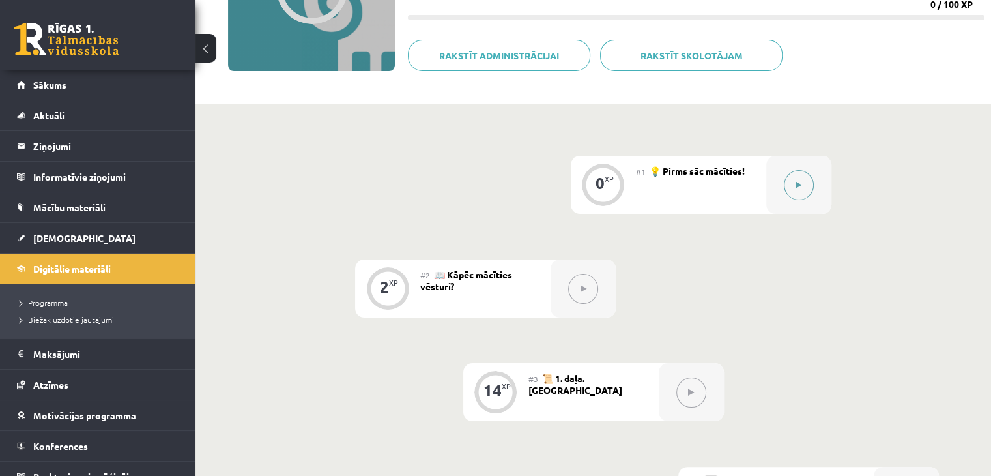
click at [799, 186] on icon at bounding box center [799, 185] width 6 height 8
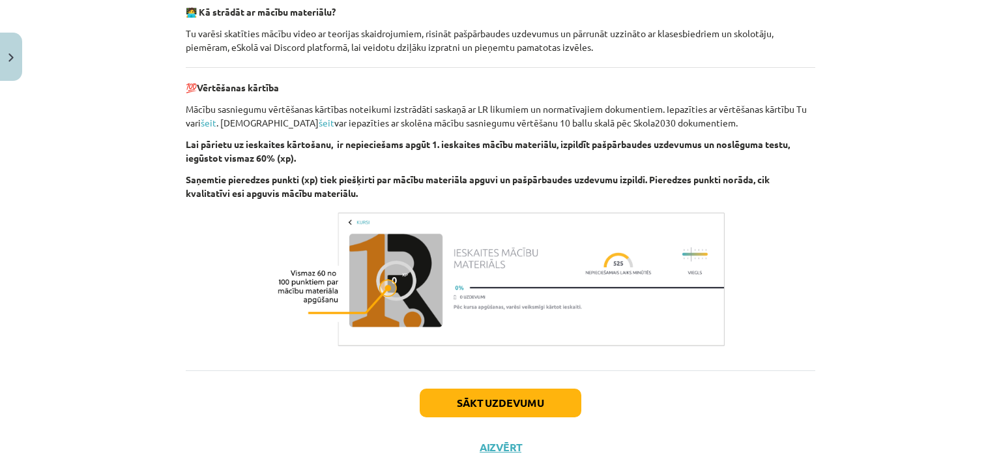
scroll to position [948, 0]
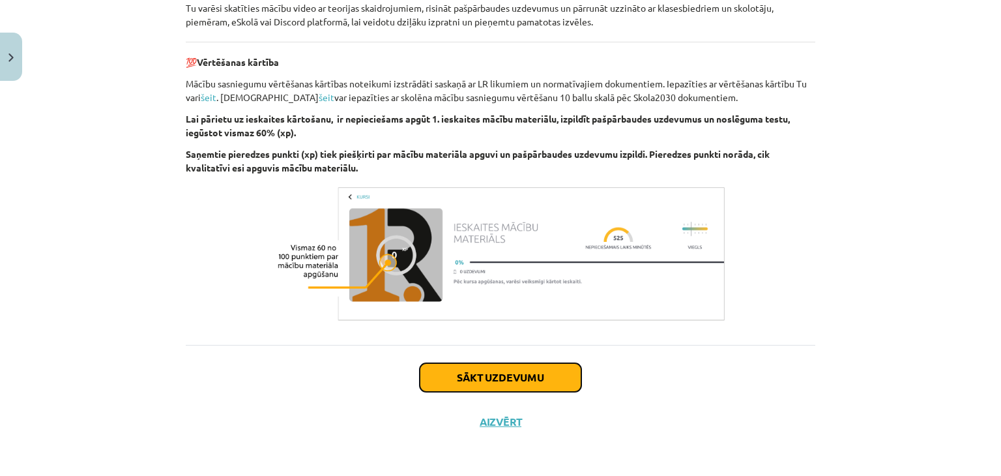
click at [463, 374] on button "Sākt uzdevumu" at bounding box center [501, 377] width 162 height 29
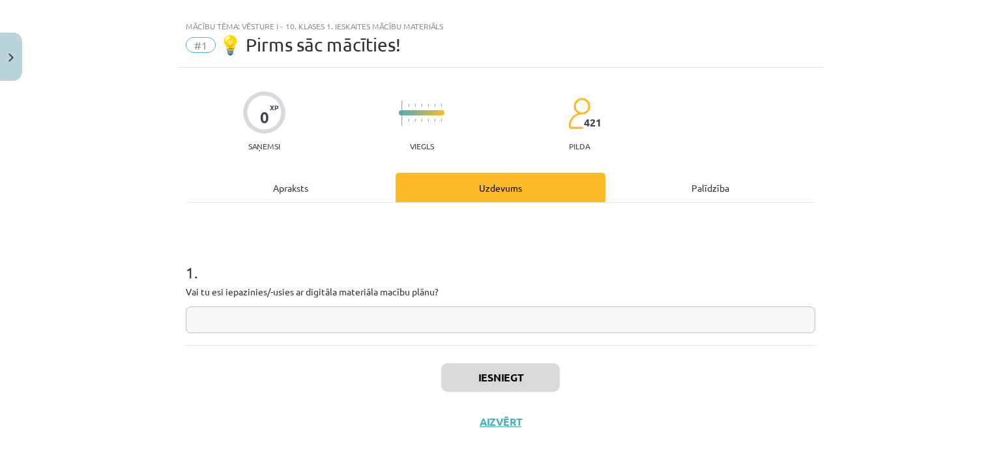
click at [323, 319] on input "text" at bounding box center [501, 319] width 630 height 27
type input "**"
click at [547, 376] on button "Iesniegt" at bounding box center [500, 377] width 119 height 29
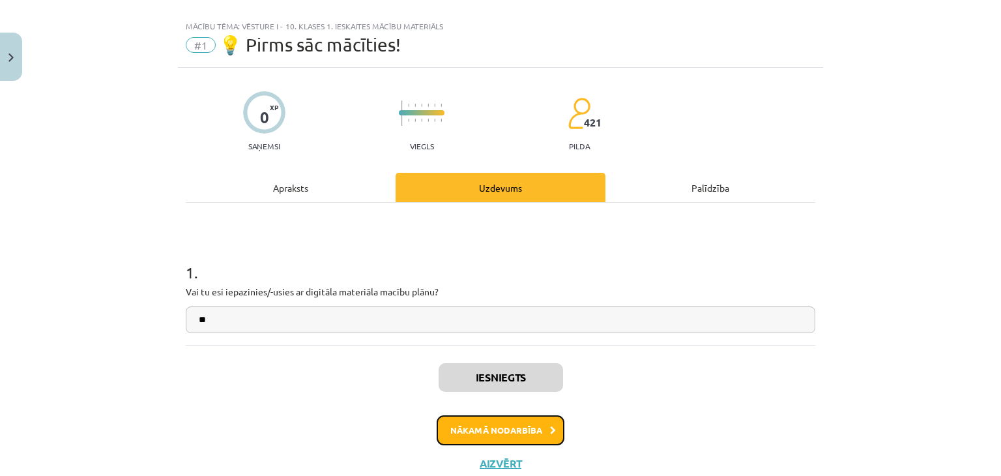
click at [519, 424] on button "Nākamā nodarbība" at bounding box center [501, 430] width 128 height 30
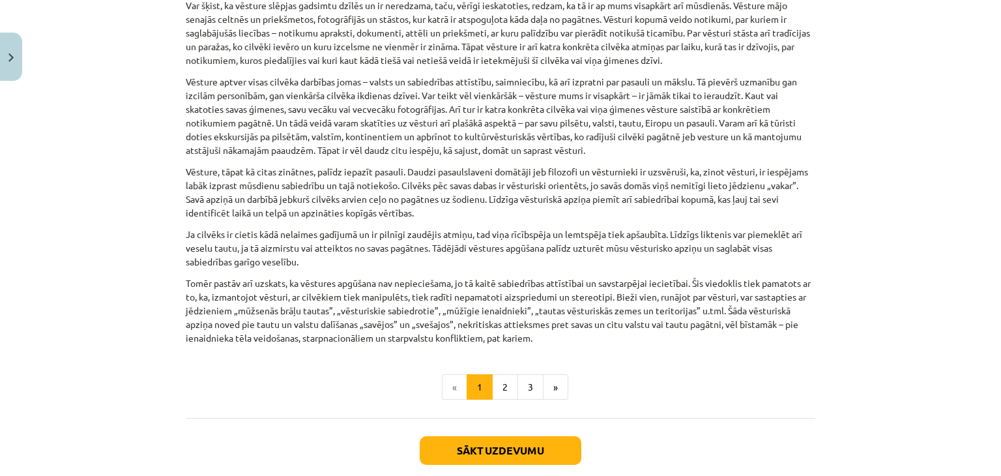
scroll to position [945, 0]
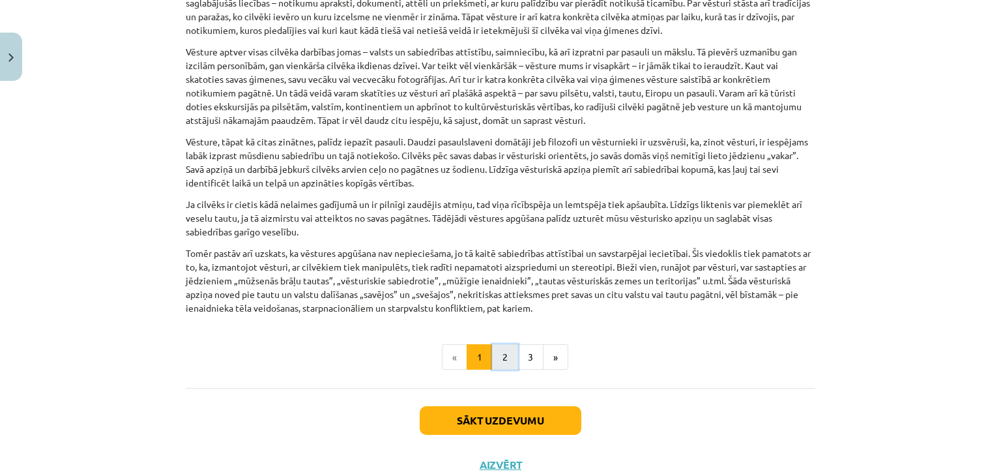
click at [497, 351] on button "2" at bounding box center [505, 357] width 26 height 26
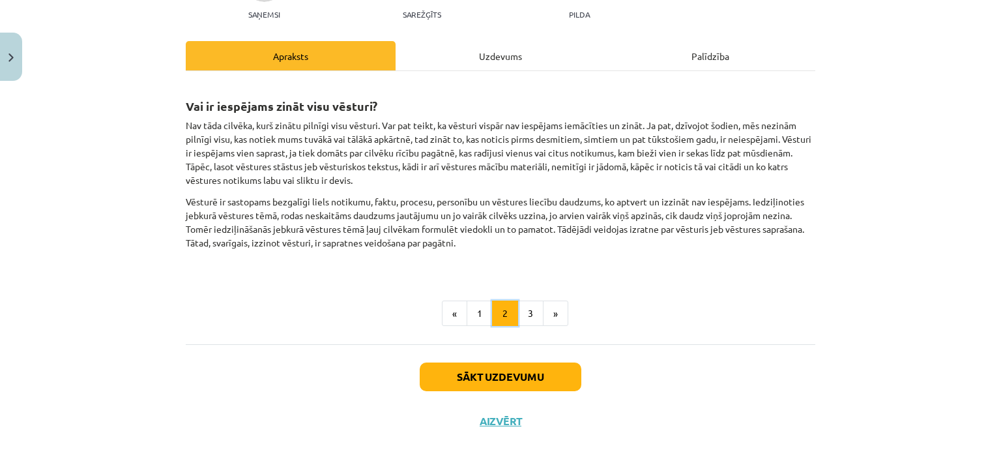
scroll to position [150, 0]
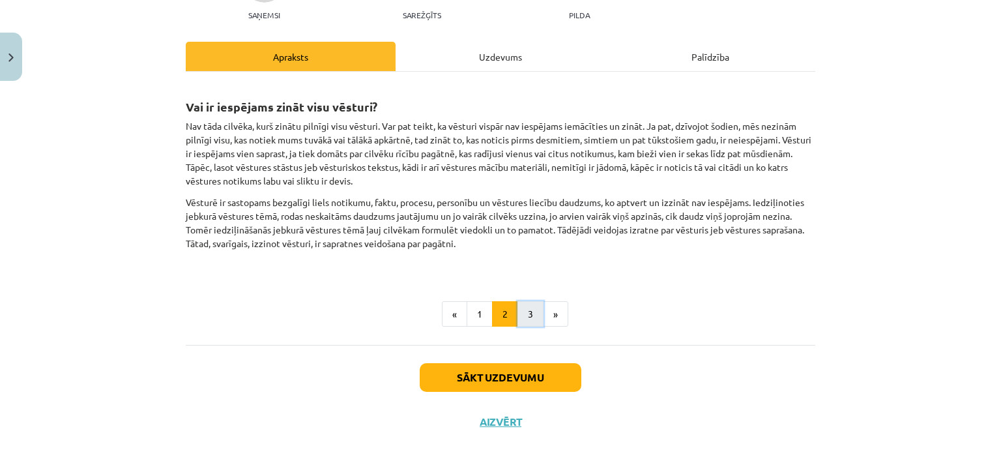
click at [523, 311] on button "3" at bounding box center [531, 314] width 26 height 26
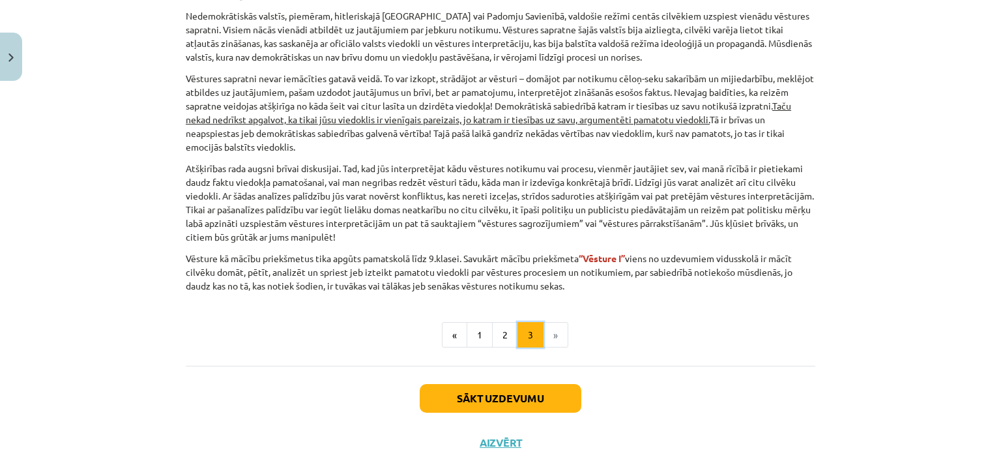
scroll to position [586, 0]
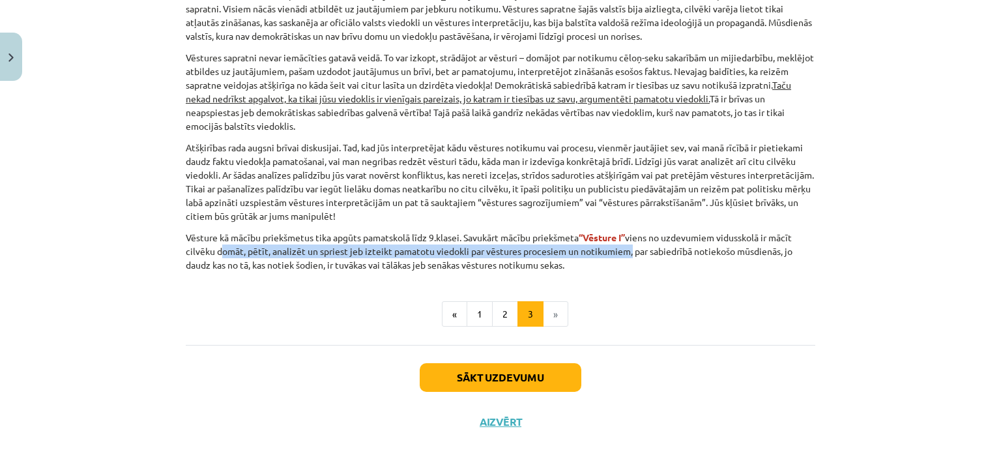
drag, startPoint x: 624, startPoint y: 250, endPoint x: 212, endPoint y: 250, distance: 411.3
click at [212, 250] on p "Vēsture kā mācību priekšmetus tika apgūts pamatskolā līdz 9.klasei. Savukārt mā…" at bounding box center [501, 251] width 630 height 41
copy p "domāt, pētīt, analizēt un spriest jeb izteikt pamatotu viedokli par vēstures pr…"
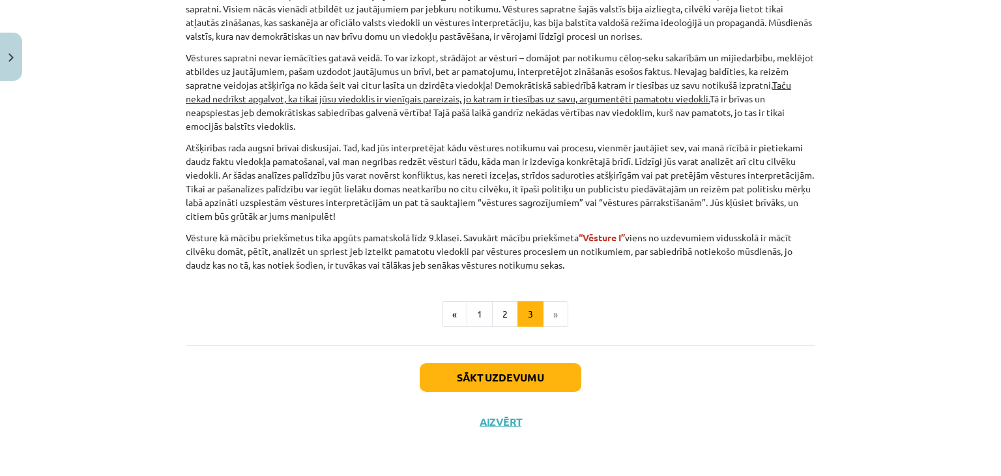
click at [468, 373] on button "Sākt uzdevumu" at bounding box center [501, 377] width 162 height 29
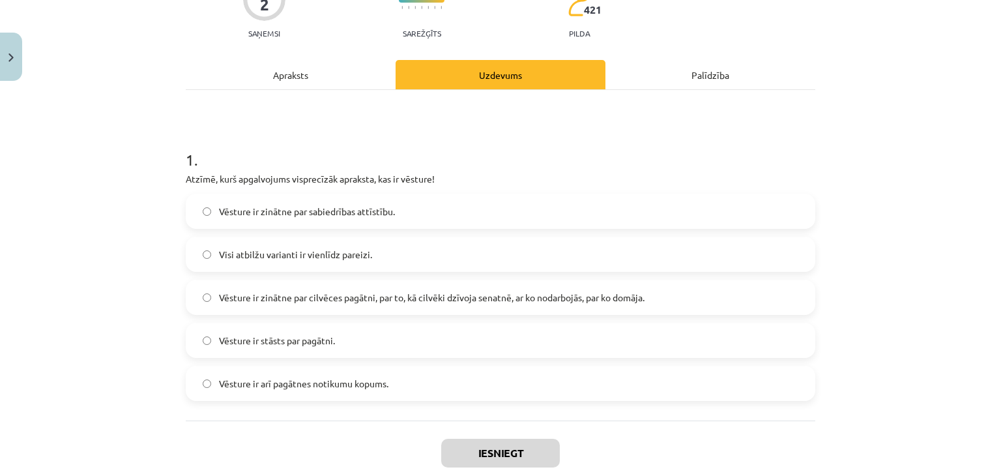
scroll to position [163, 0]
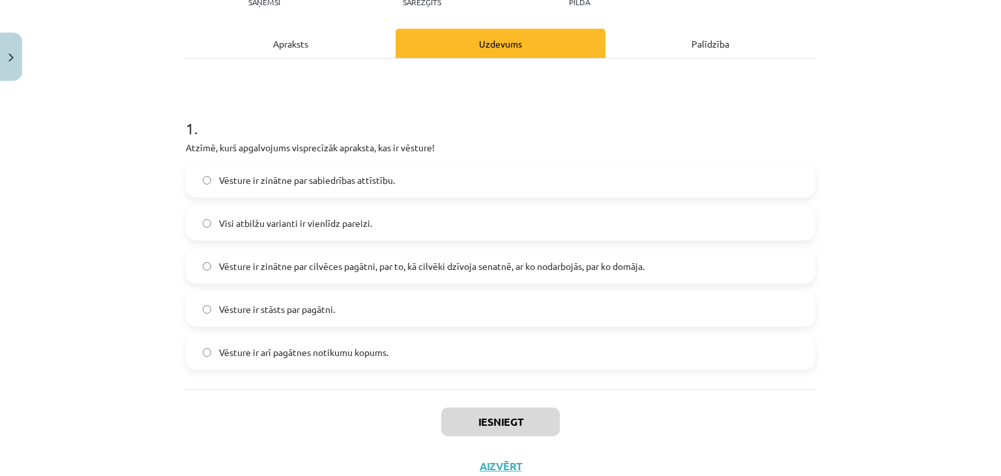
click at [506, 270] on span "Vēsture ir zinātne par cilvēces pagātni, par to, kā cilvēki dzīvoja senatnē, ar…" at bounding box center [432, 266] width 426 height 14
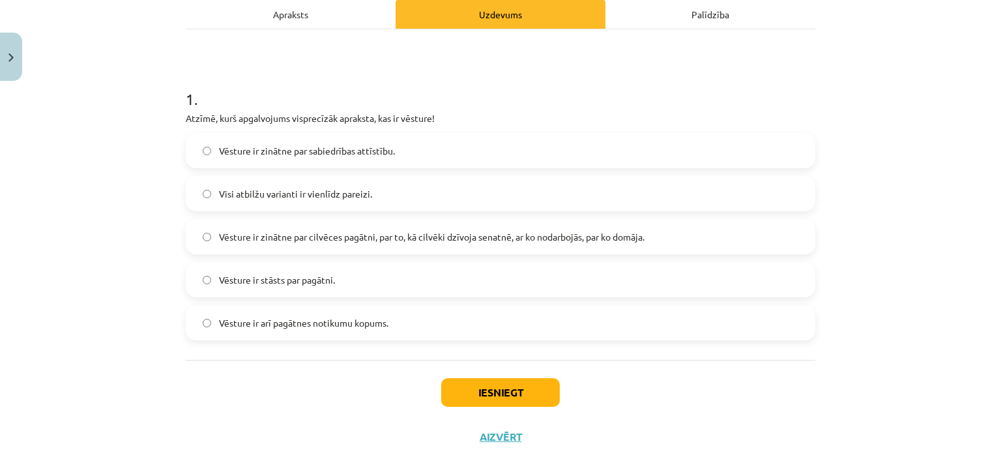
scroll to position [208, 0]
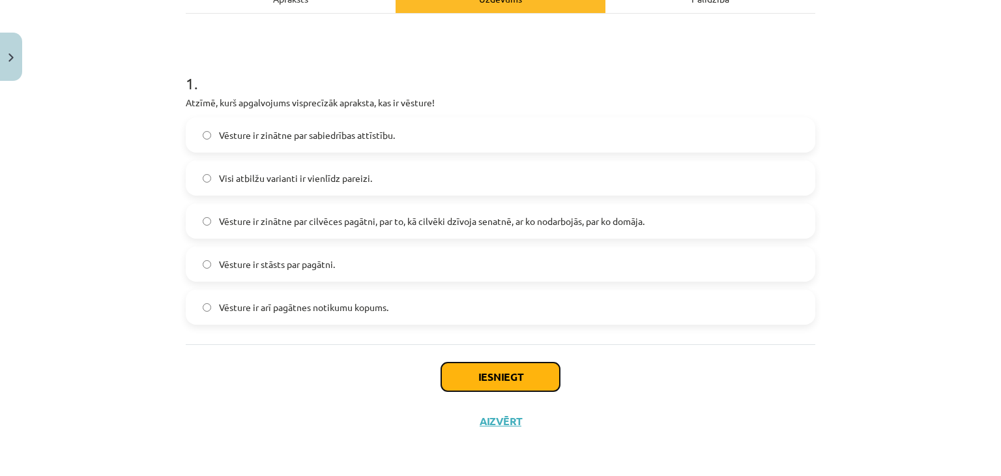
click at [498, 376] on button "Iesniegt" at bounding box center [500, 376] width 119 height 29
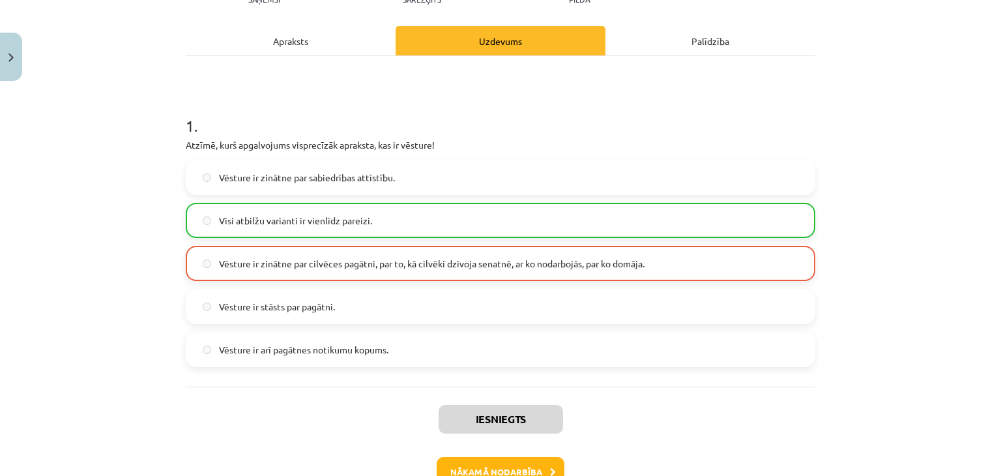
scroll to position [196, 0]
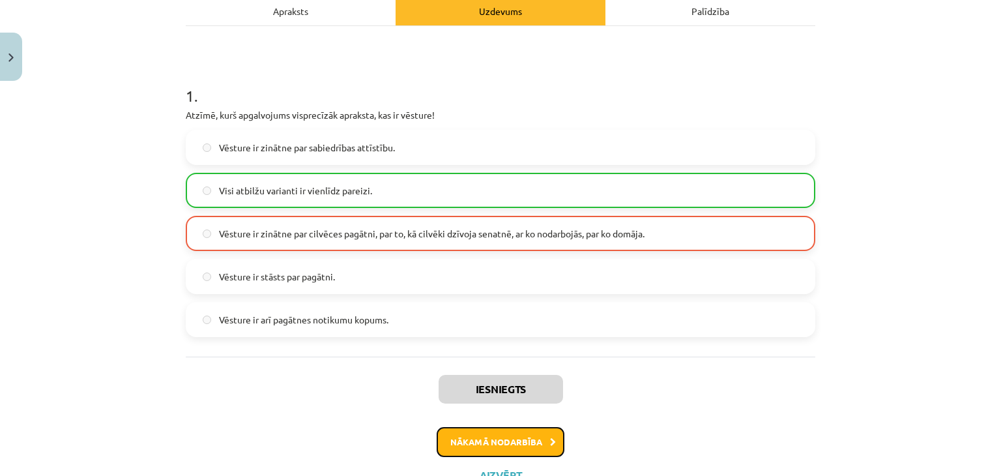
click at [499, 445] on button "Nākamā nodarbība" at bounding box center [501, 442] width 128 height 30
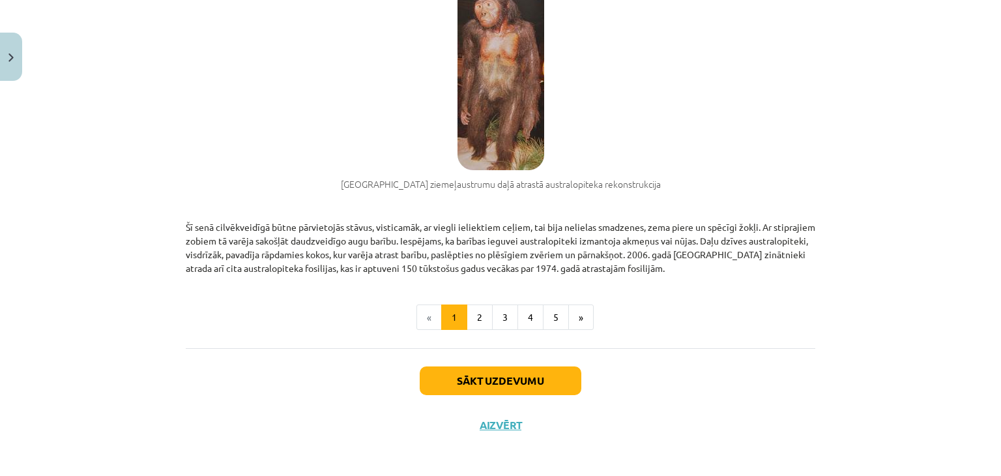
scroll to position [973, 0]
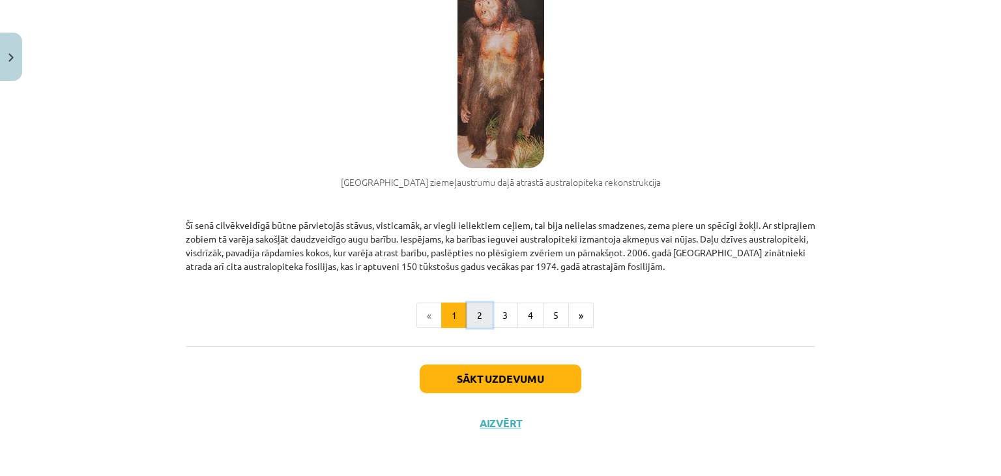
click at [478, 311] on button "2" at bounding box center [480, 315] width 26 height 26
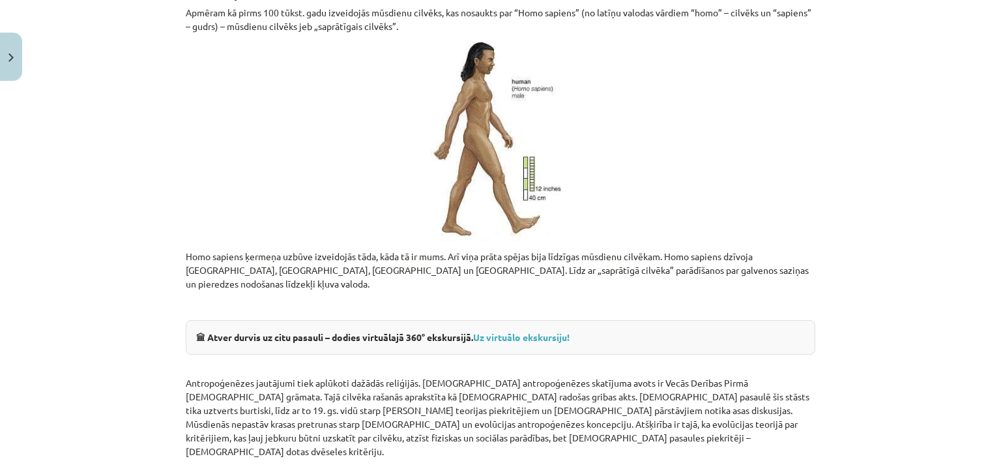
scroll to position [1471, 0]
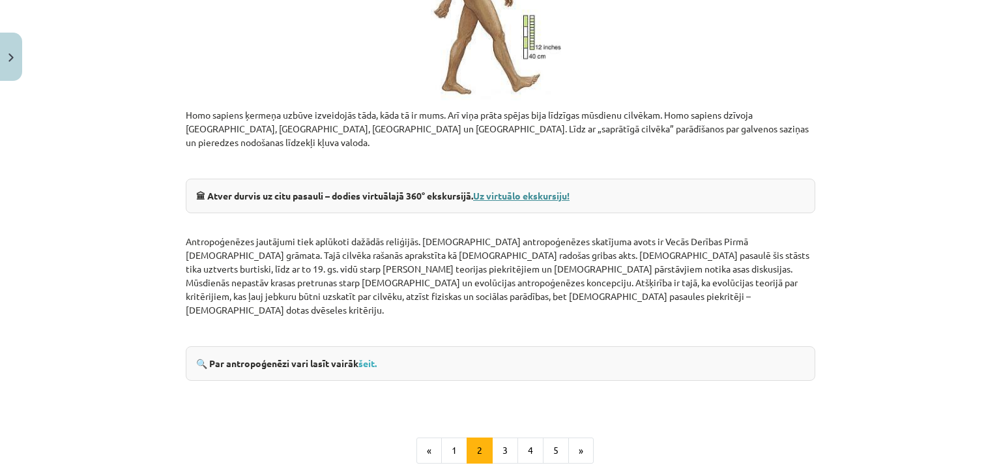
click at [519, 190] on strong "Uz virtuālo ekskursiju!" at bounding box center [521, 196] width 96 height 12
click at [368, 357] on link "šeit." at bounding box center [368, 363] width 18 height 12
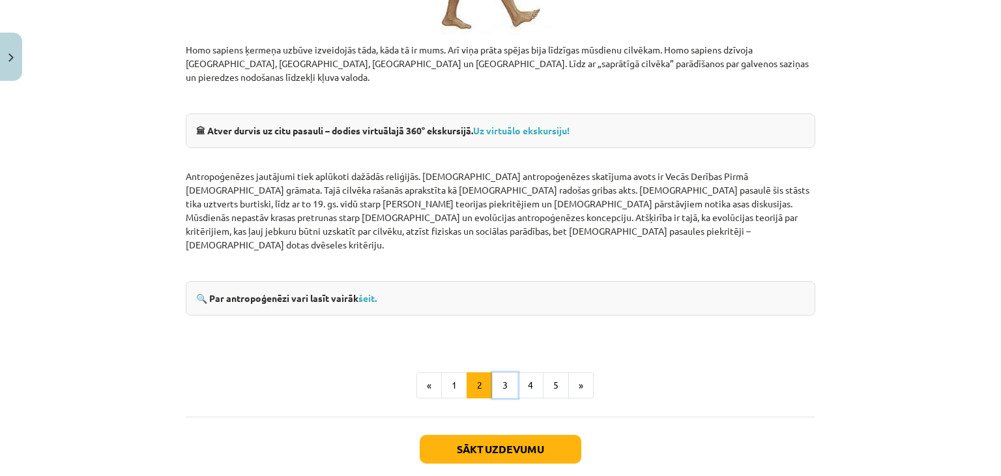
click at [498, 372] on button "3" at bounding box center [505, 385] width 26 height 26
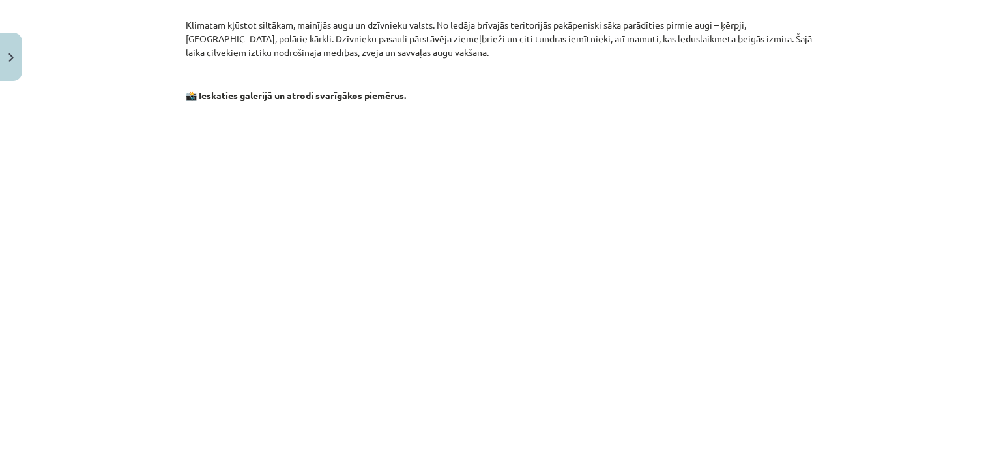
scroll to position [1080, 0]
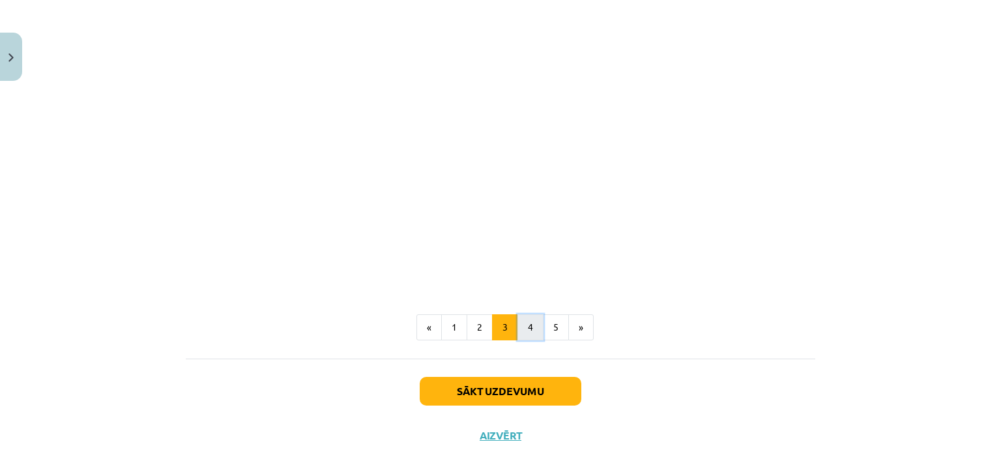
click at [519, 316] on button "4" at bounding box center [531, 327] width 26 height 26
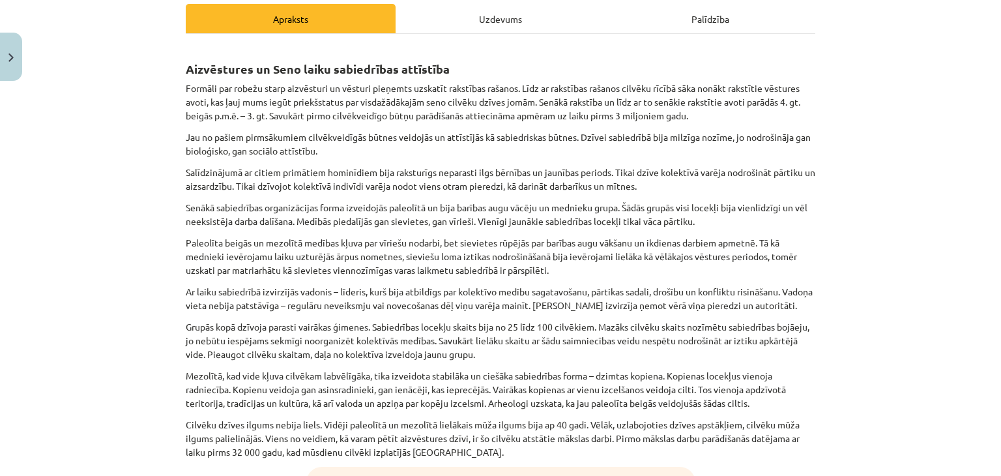
scroll to position [168, 0]
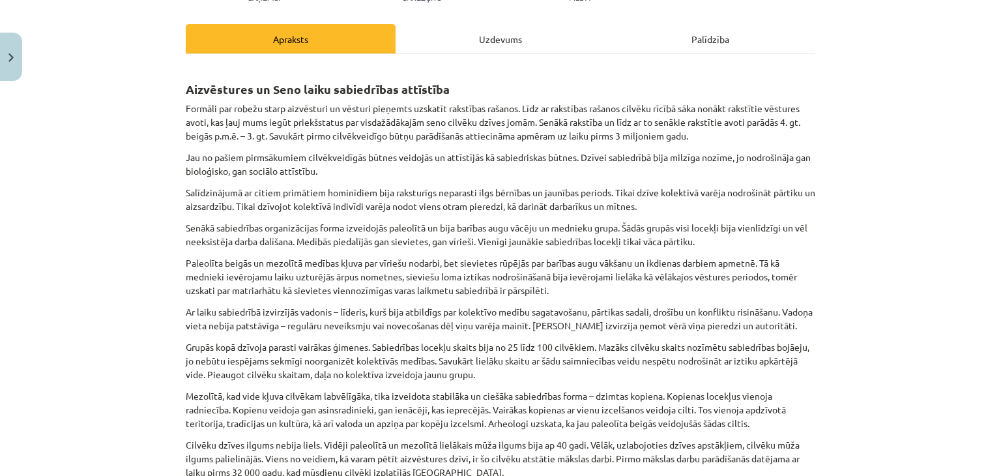
drag, startPoint x: 372, startPoint y: 270, endPoint x: 425, endPoint y: 251, distance: 56.1
drag, startPoint x: 425, startPoint y: 251, endPoint x: 299, endPoint y: 122, distance: 180.2
click at [301, 119] on p "Formāli par robežu starp aizvēsturi un vēsturi pieņemts uzskatīt rakstības raša…" at bounding box center [501, 122] width 630 height 41
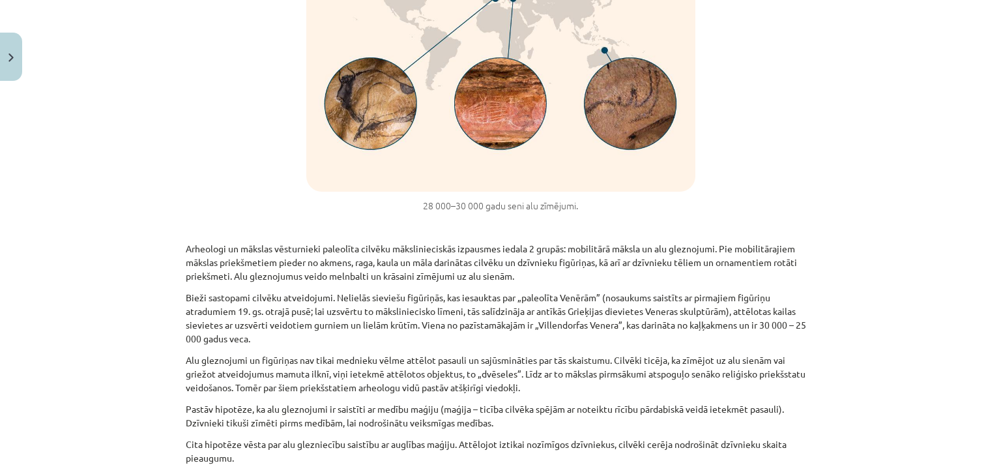
scroll to position [819, 0]
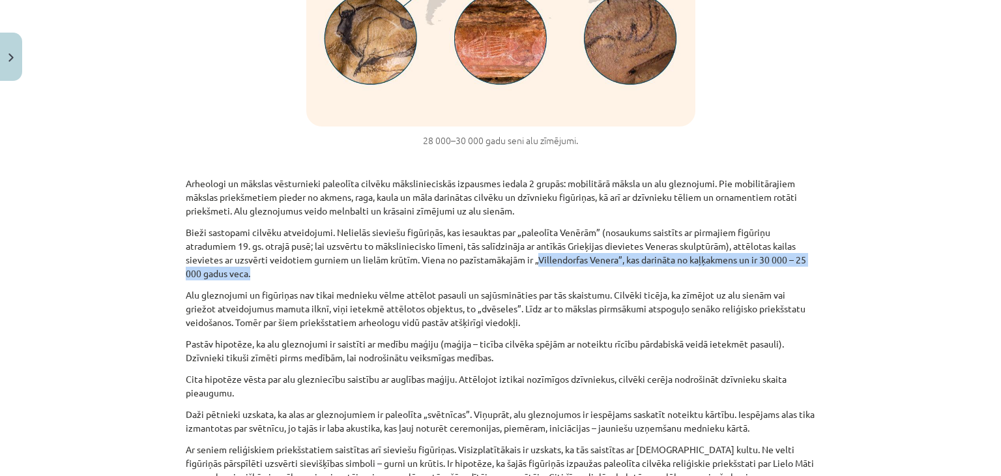
drag, startPoint x: 533, startPoint y: 259, endPoint x: 739, endPoint y: 276, distance: 207.4
click at [739, 276] on p "Bieži sastopami cilvēku atveidojumi. Nelielās sieviešu figūriņās, kas iesauktas…" at bounding box center [501, 253] width 630 height 55
copy p "Villendorfas Venera”, kas darināta no kaļķakmens un ir 30 000 – 25 000 gadus ve…"
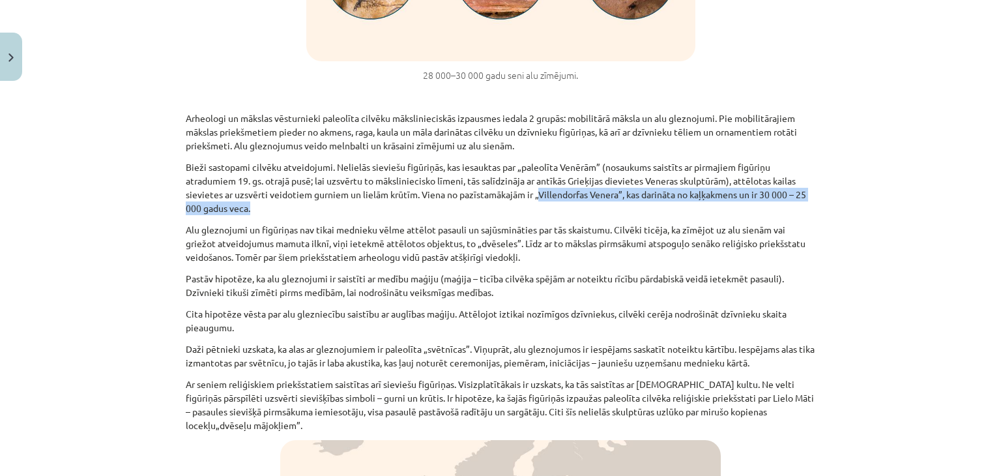
scroll to position [950, 0]
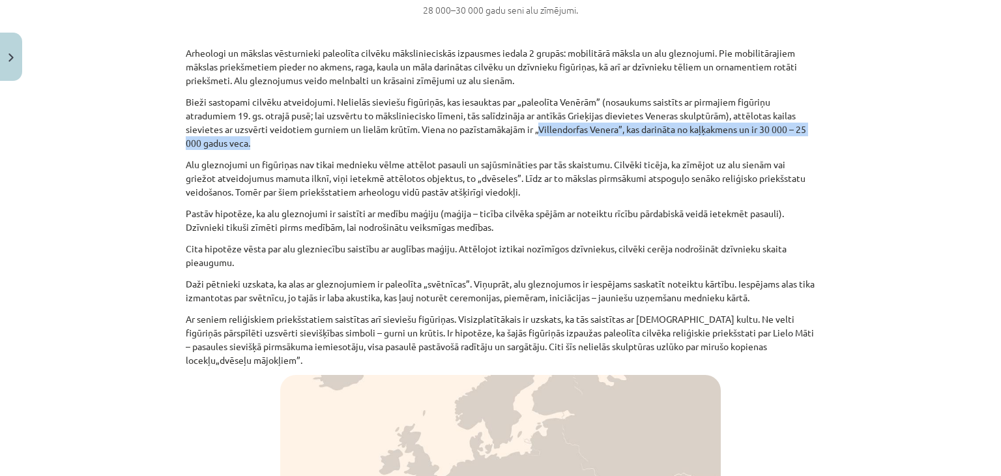
click at [323, 171] on p "Alu gleznojumi un figūriņas nav tikai mednieku vēlme attēlot pasauli un sajūsmi…" at bounding box center [501, 178] width 630 height 41
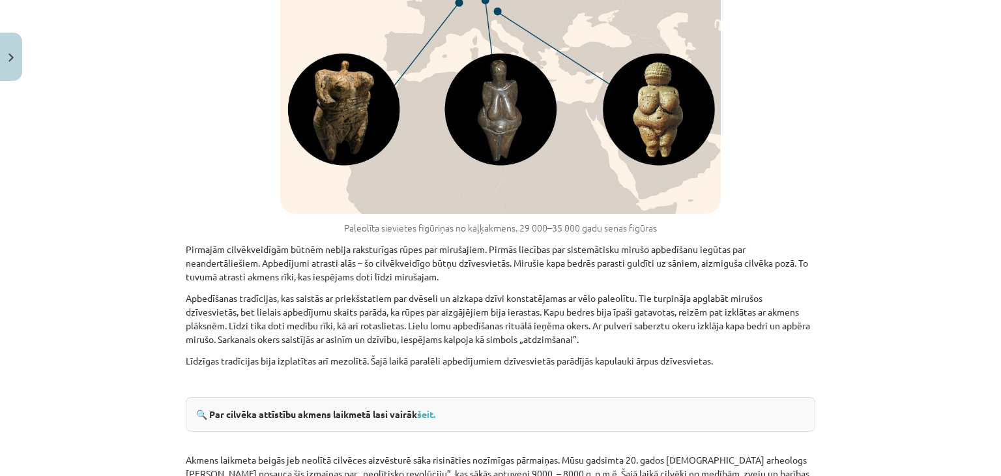
scroll to position [1471, 0]
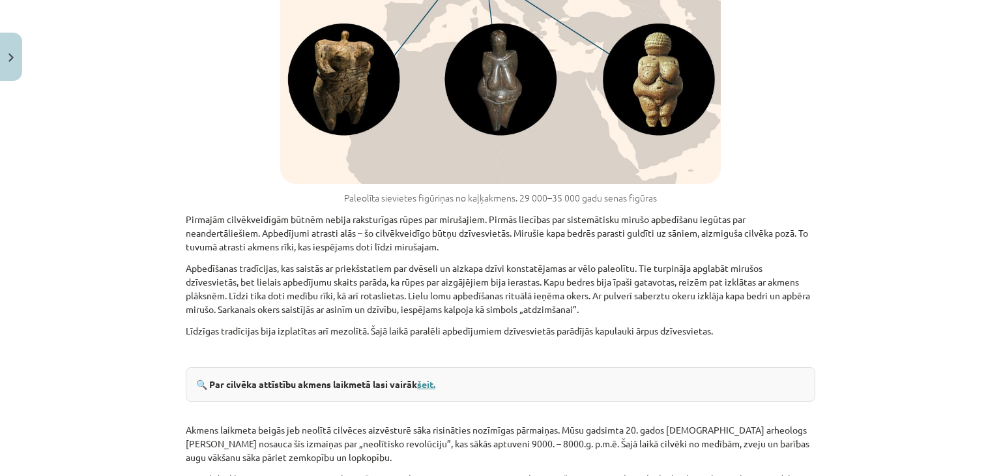
click at [422, 384] on link "šeit." at bounding box center [426, 384] width 18 height 12
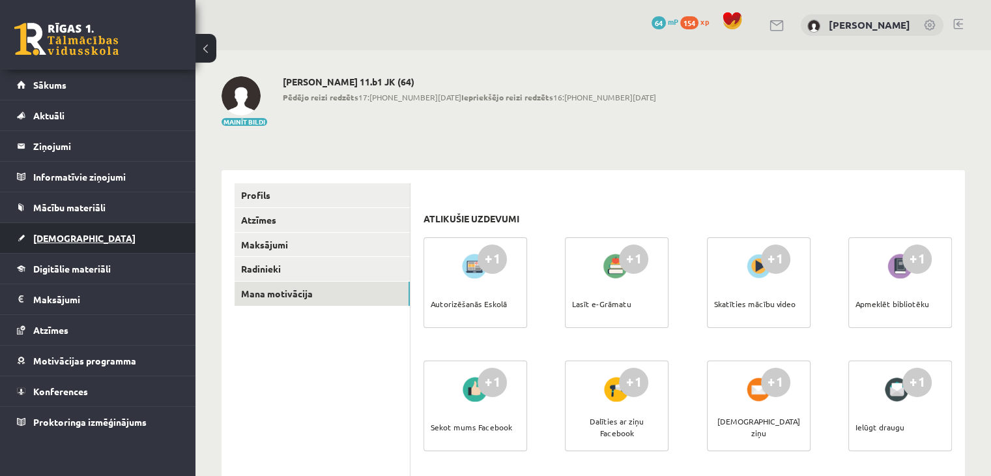
click at [60, 237] on span "[DEMOGRAPHIC_DATA]" at bounding box center [84, 238] width 102 height 12
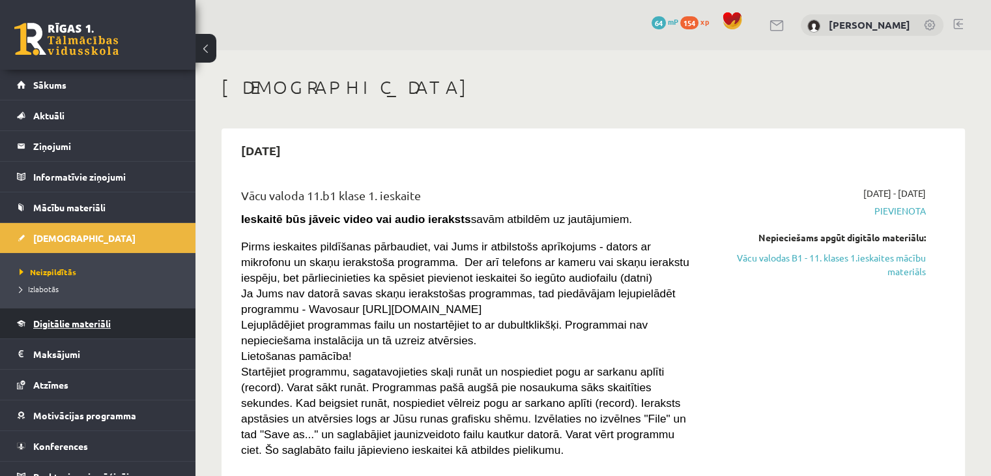
click at [70, 323] on span "Digitālie materiāli" at bounding box center [72, 323] width 78 height 12
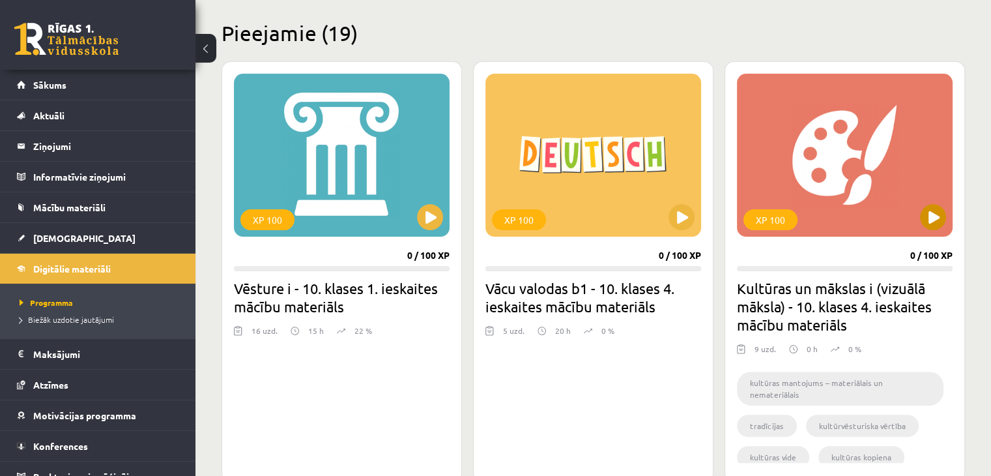
scroll to position [326, 0]
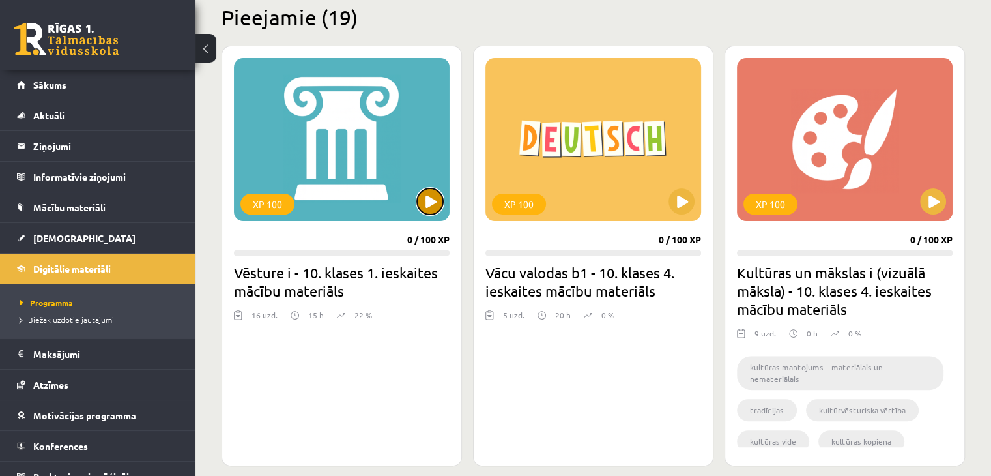
click at [436, 207] on button at bounding box center [430, 201] width 26 height 26
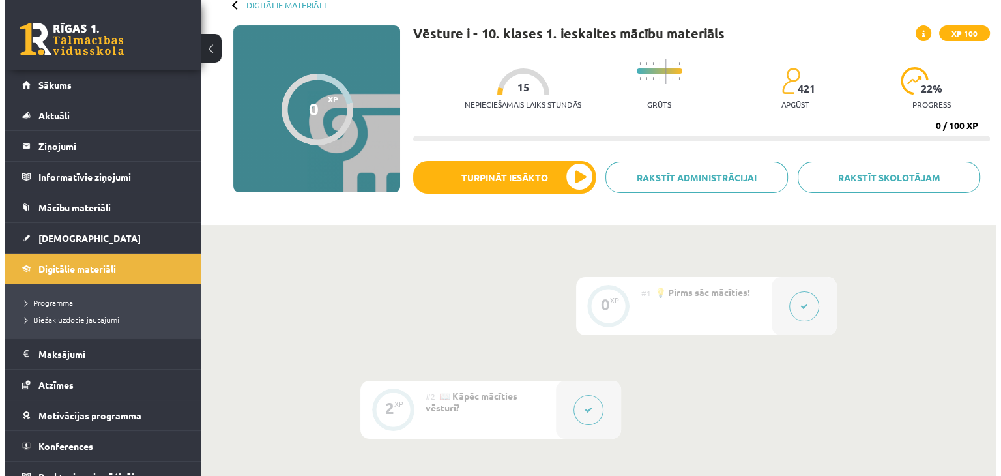
scroll to position [130, 0]
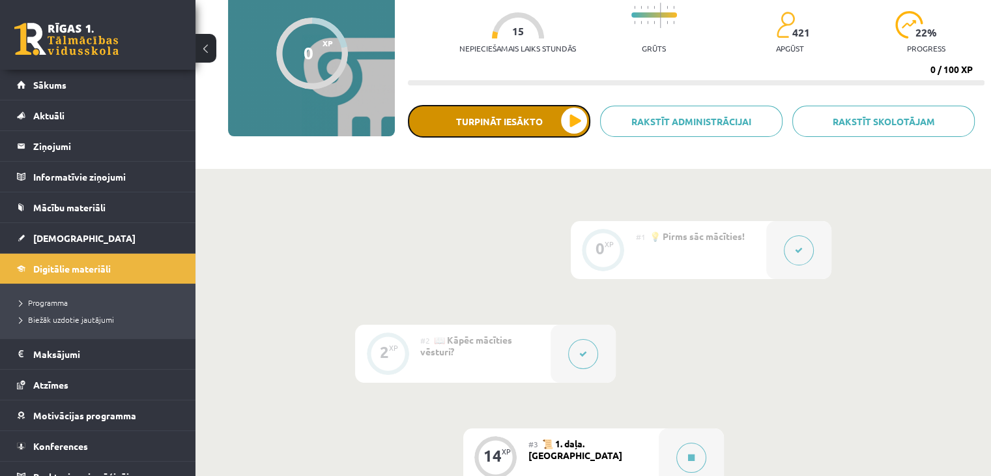
click at [527, 131] on button "Turpināt iesākto" at bounding box center [499, 121] width 183 height 33
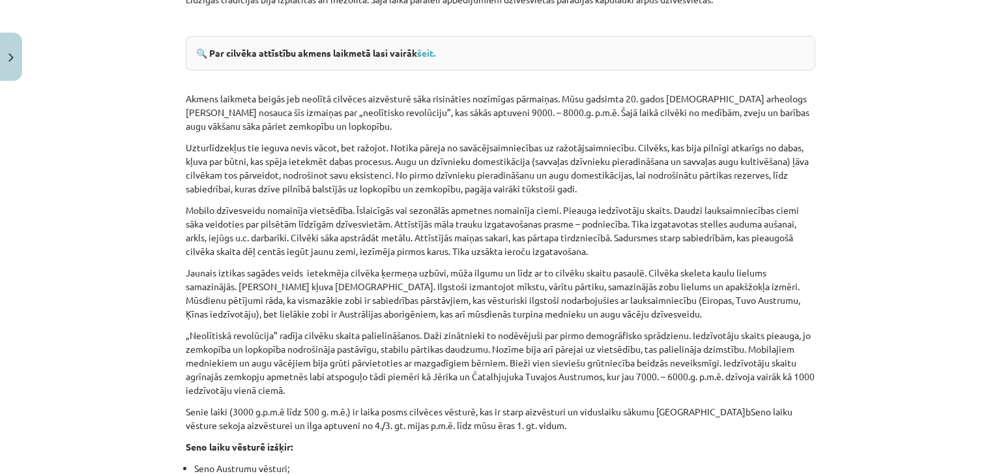
scroll to position [1825, 0]
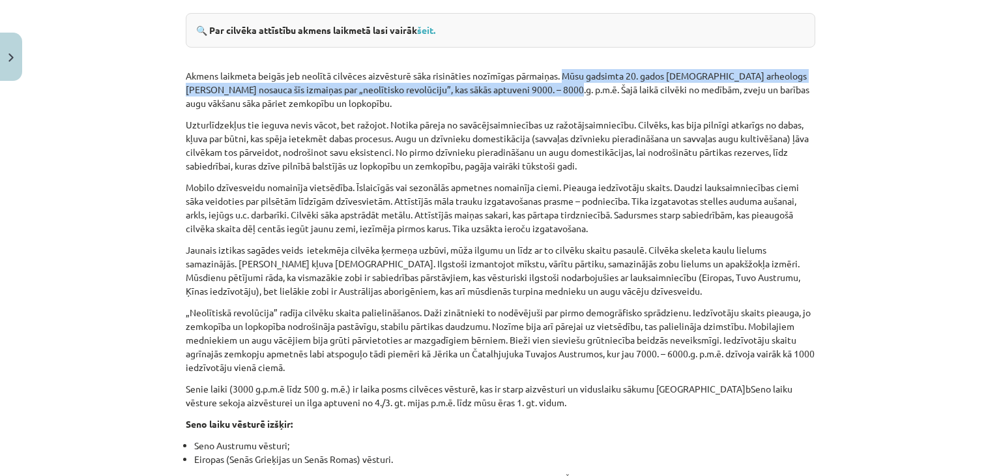
drag, startPoint x: 559, startPoint y: 72, endPoint x: 549, endPoint y: 91, distance: 21.6
click at [549, 91] on p "Akmens laikmeta beigās jeb neolītā cilvēces aizvēsturē sāka risināties nozīmīga…" at bounding box center [501, 89] width 630 height 41
copy p "Mūsu gadsimta 20. gados [DEMOGRAPHIC_DATA] arheologs [PERSON_NAME] nosauca šīs …"
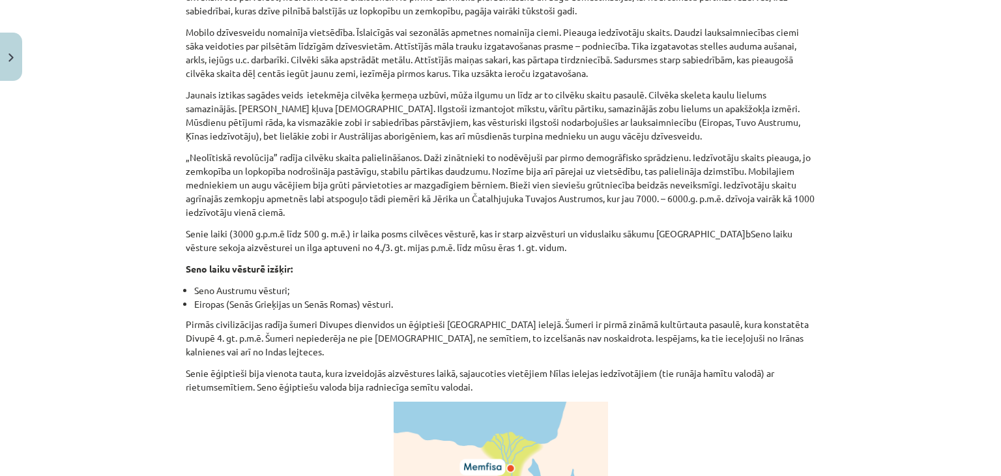
scroll to position [2021, 0]
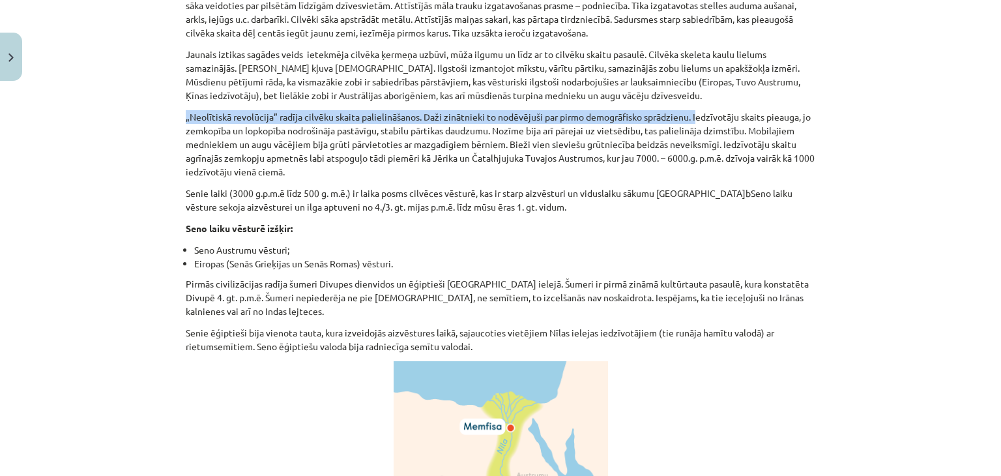
drag, startPoint x: 692, startPoint y: 115, endPoint x: 176, endPoint y: 110, distance: 516.3
click at [178, 110] on div "14 XP Saņemsi Sarežģīts 421 pilda Apraksts Uzdevums Palīdzība Aizvēstures un Se…" at bounding box center [500, 178] width 645 height 4225
copy p "„Neolītiskā revolūcija” radīja cilvēku skaita palielināšanos. Daži zinātnieki t…"
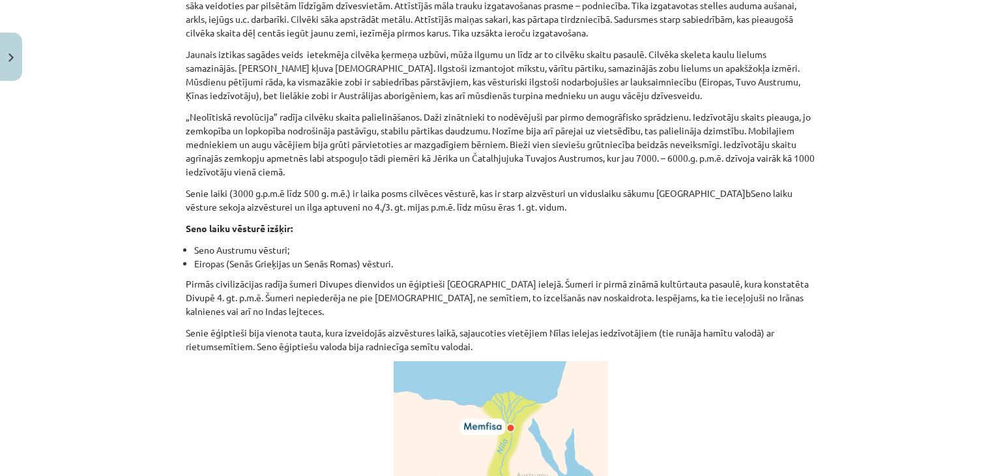
click at [581, 136] on p "„Neolītiskā revolūcija” radīja cilvēku skaita palielināšanos. Daži zinātnieki t…" at bounding box center [501, 144] width 630 height 68
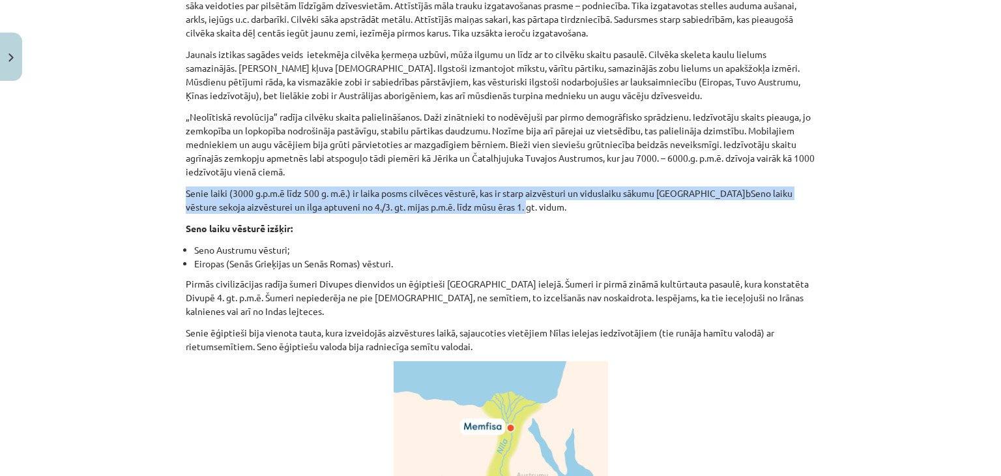
drag, startPoint x: 537, startPoint y: 212, endPoint x: 167, endPoint y: 185, distance: 371.2
click at [167, 185] on div "Mācību tēma: Vēsture i - 10. klases 1. ieskaites mācību materiāls #3 📜 1. daļa.…" at bounding box center [500, 238] width 1001 height 476
copy p "Senie laiki (3000 g.p.m.ē līdz 500 g. m.ē.) ir laika posms cilvēces vēsturē, ka…"
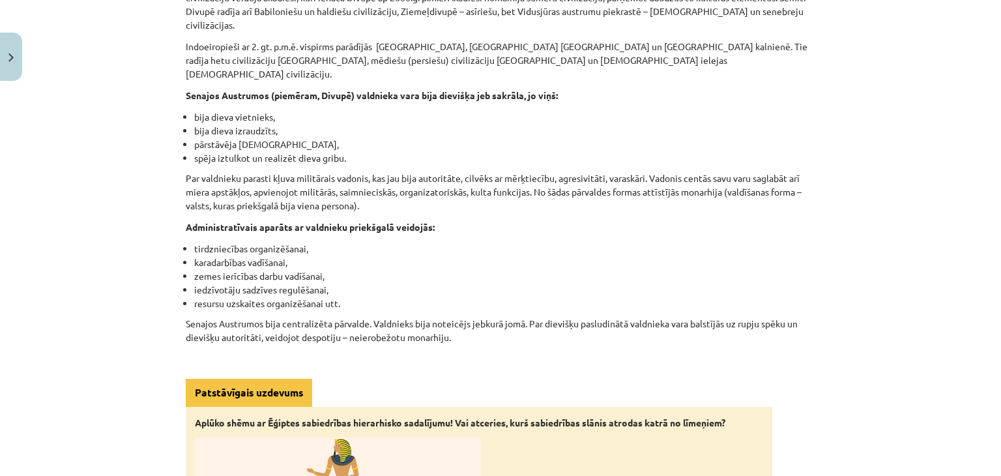
scroll to position [2738, 0]
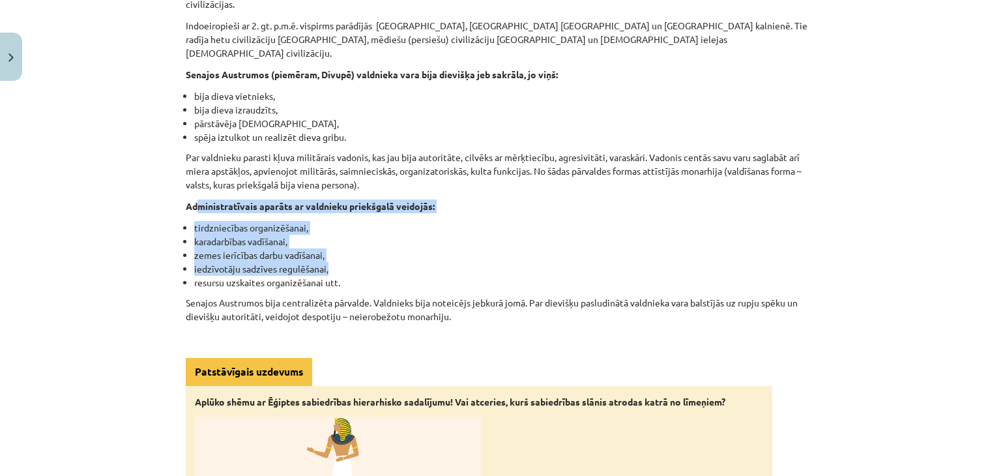
drag, startPoint x: 390, startPoint y: 241, endPoint x: 190, endPoint y: 171, distance: 211.3
drag, startPoint x: 356, startPoint y: 259, endPoint x: 177, endPoint y: 173, distance: 198.2
copy div "Administratīvais aparāts ar valdnieku priekšgalā veidojās: tirdzniecības organi…"
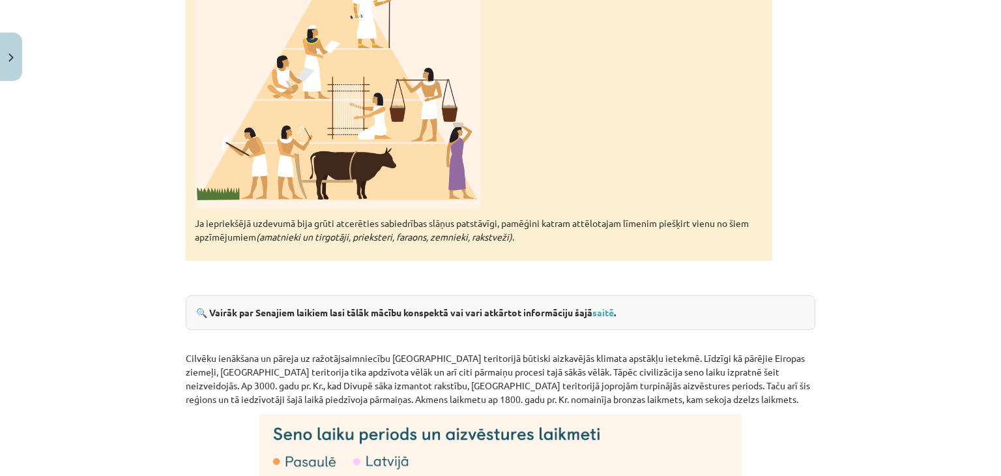
scroll to position [3259, 0]
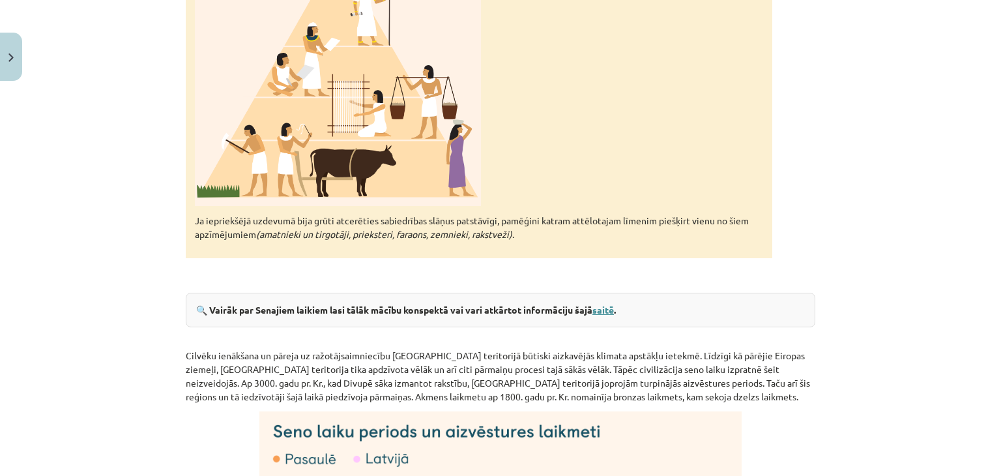
click at [613, 304] on link "saitē" at bounding box center [604, 310] width 22 height 12
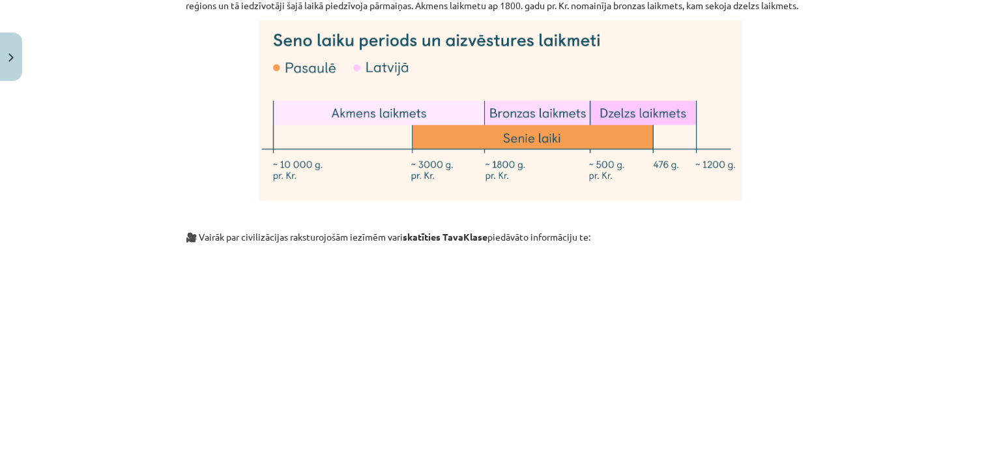
scroll to position [3715, 0]
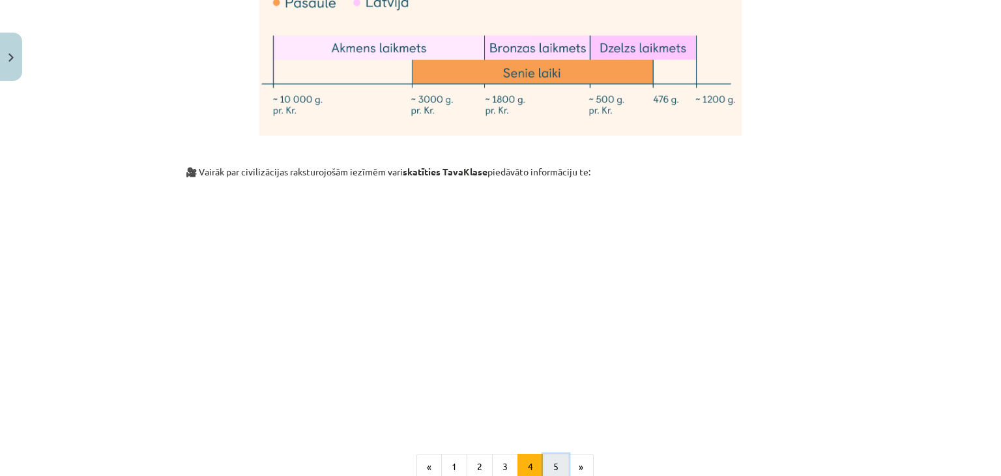
click at [555, 454] on button "5" at bounding box center [556, 467] width 26 height 26
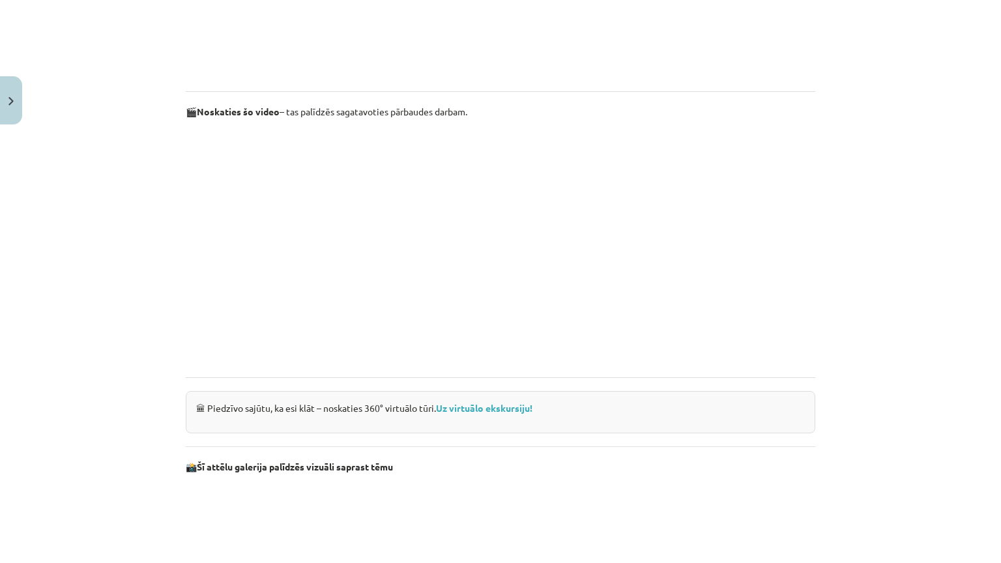
scroll to position [819, 0]
